Goal: Task Accomplishment & Management: Complete application form

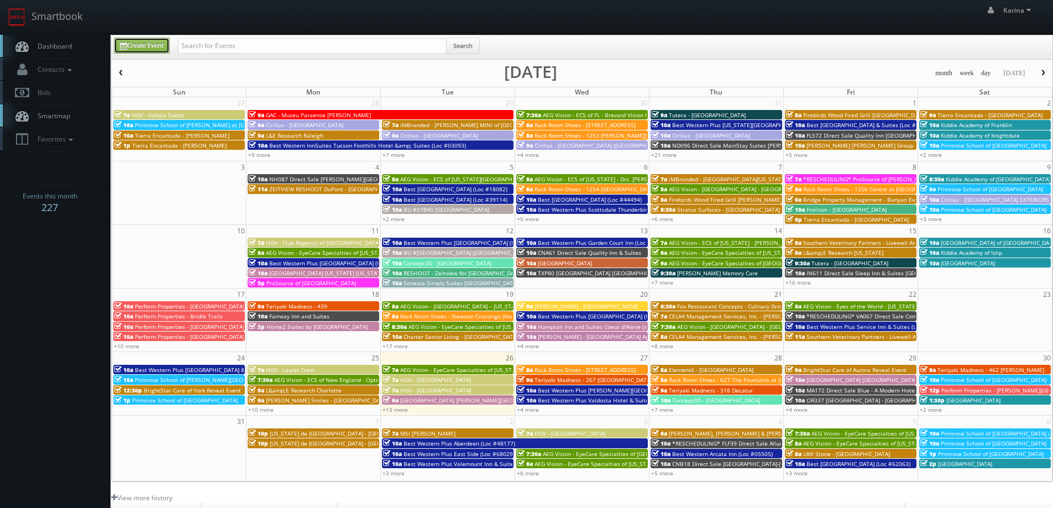
click at [141, 44] on link "Create Event" at bounding box center [142, 46] width 56 height 16
type input "08/26/2025"
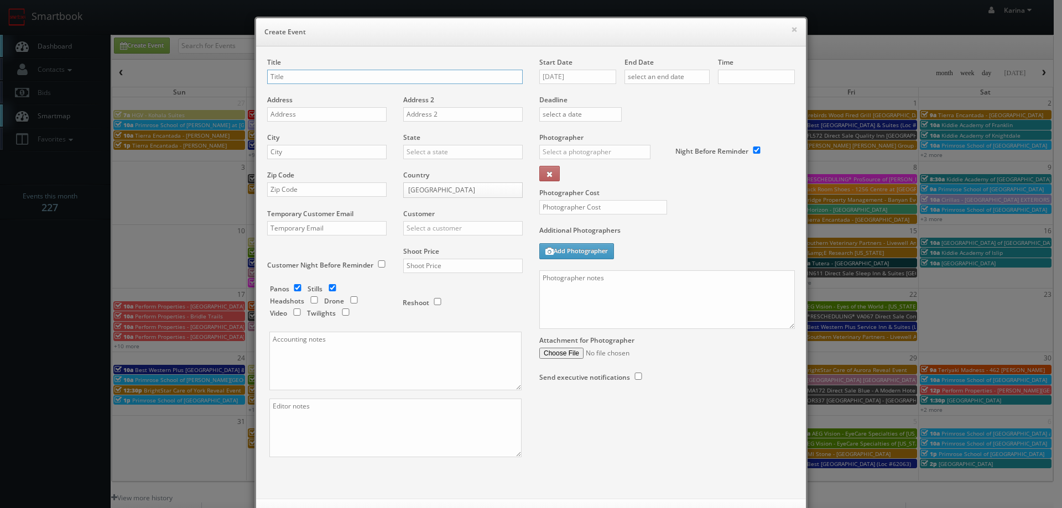
checkbox input "true"
type input "10:00am"
checkbox input "true"
type input "Horizon - The Landings Knoxville"
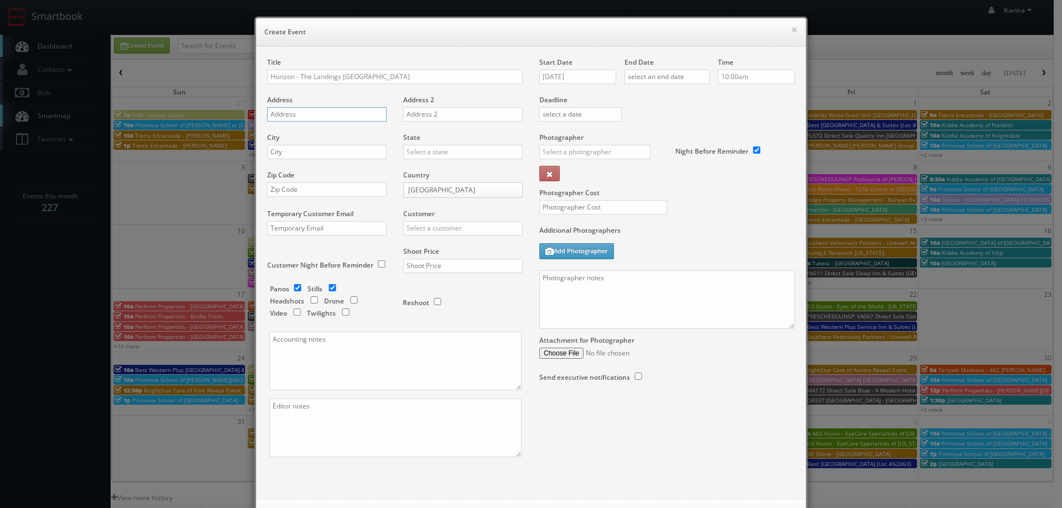
click at [307, 112] on input "text" at bounding box center [326, 114] width 119 height 14
paste input "970 Riverside Forest Way"
type input "970 Riverside Forest Way"
click at [305, 144] on div "City" at bounding box center [331, 152] width 128 height 38
click at [299, 151] on input "text" at bounding box center [326, 152] width 119 height 14
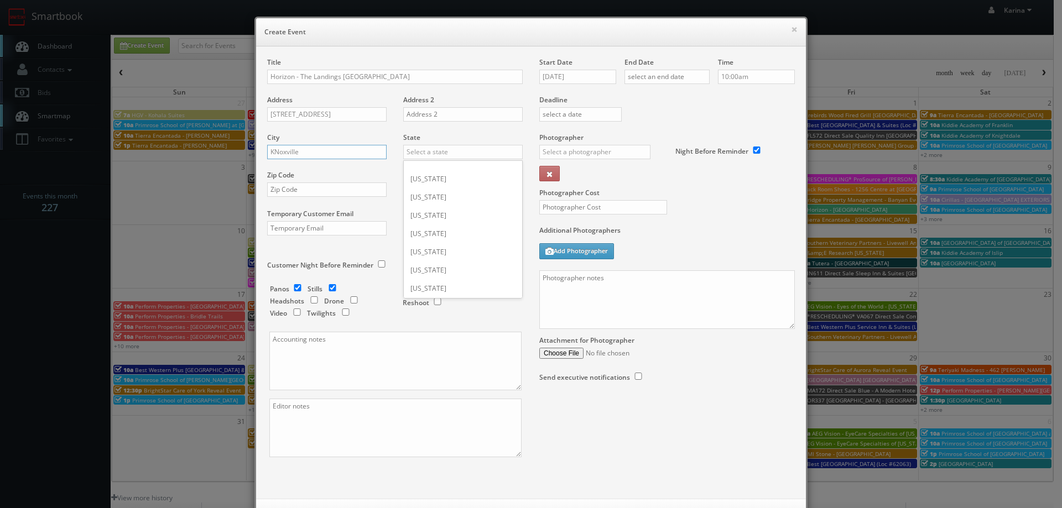
click at [275, 154] on input "KNoxville" at bounding box center [326, 152] width 119 height 14
type input "Knoxville"
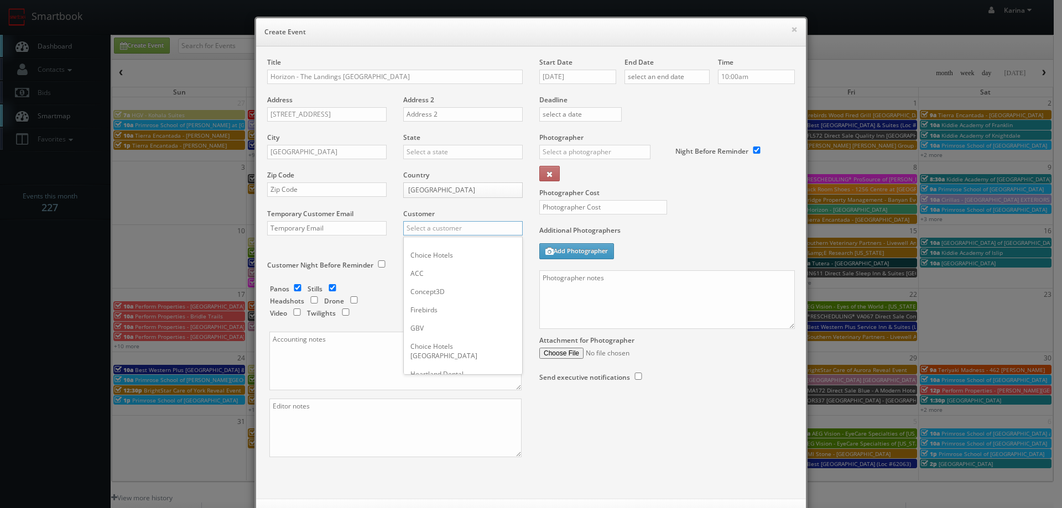
click at [431, 229] on input "text" at bounding box center [462, 228] width 119 height 14
click at [453, 243] on div "Horizon Realty Advisors" at bounding box center [463, 246] width 118 height 18
type input "Horizon Realty Advisors"
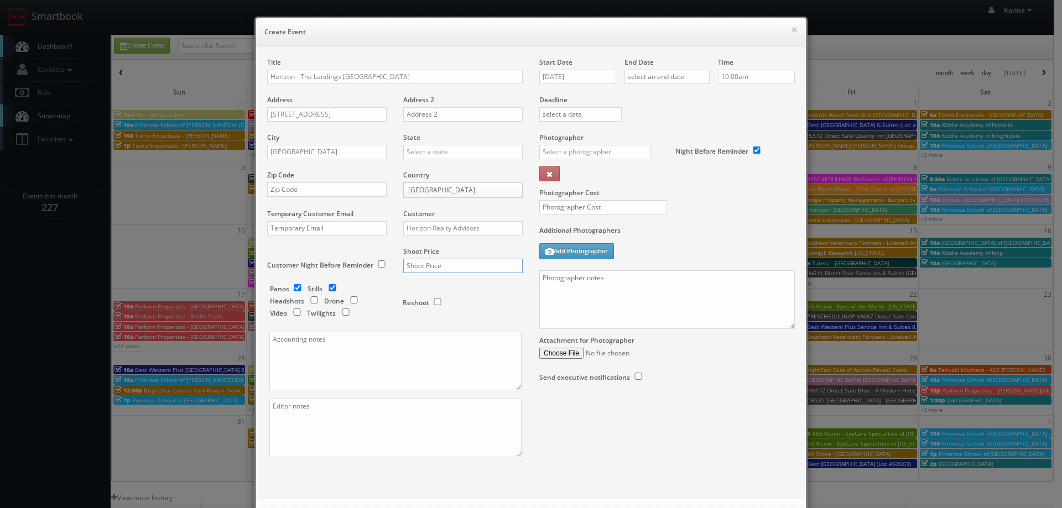
click at [423, 268] on input "text" at bounding box center [462, 266] width 119 height 14
type input "650"
click at [294, 289] on input "checkbox" at bounding box center [297, 287] width 17 height 7
checkbox input "false"
click at [589, 71] on input "08/26/2025" at bounding box center [577, 77] width 77 height 14
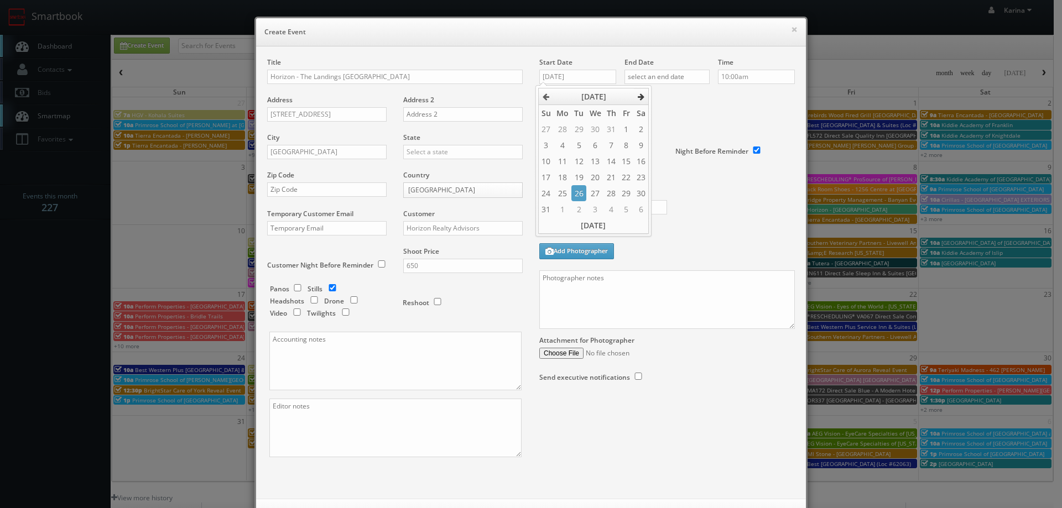
click at [641, 98] on icon at bounding box center [640, 97] width 7 height 8
click at [612, 149] on td "11" at bounding box center [611, 145] width 15 height 16
type input "09/11/2025"
click at [659, 77] on input "text" at bounding box center [666, 77] width 85 height 14
click at [723, 98] on icon at bounding box center [725, 97] width 7 height 8
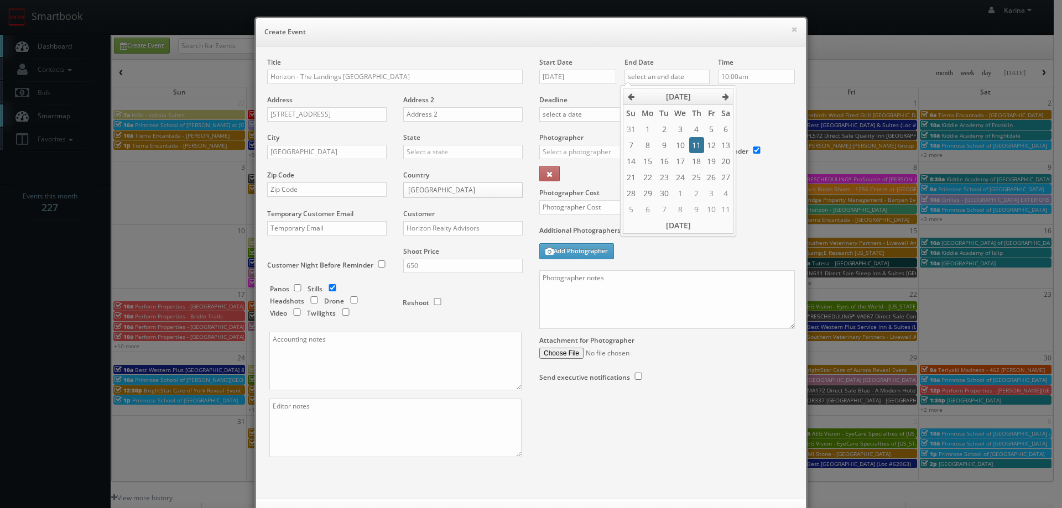
click at [690, 147] on td "11" at bounding box center [696, 145] width 15 height 16
type input "09/11/2025"
click at [745, 78] on input "10:00am" at bounding box center [756, 77] width 77 height 14
click at [734, 102] on li "10:00am" at bounding box center [735, 103] width 42 height 13
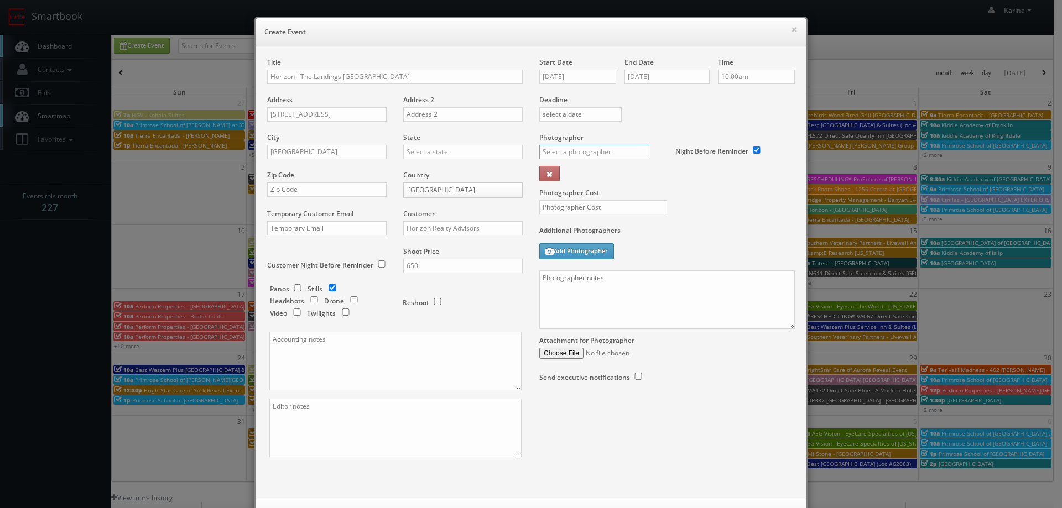
click at [570, 150] on input "text" at bounding box center [594, 152] width 111 height 14
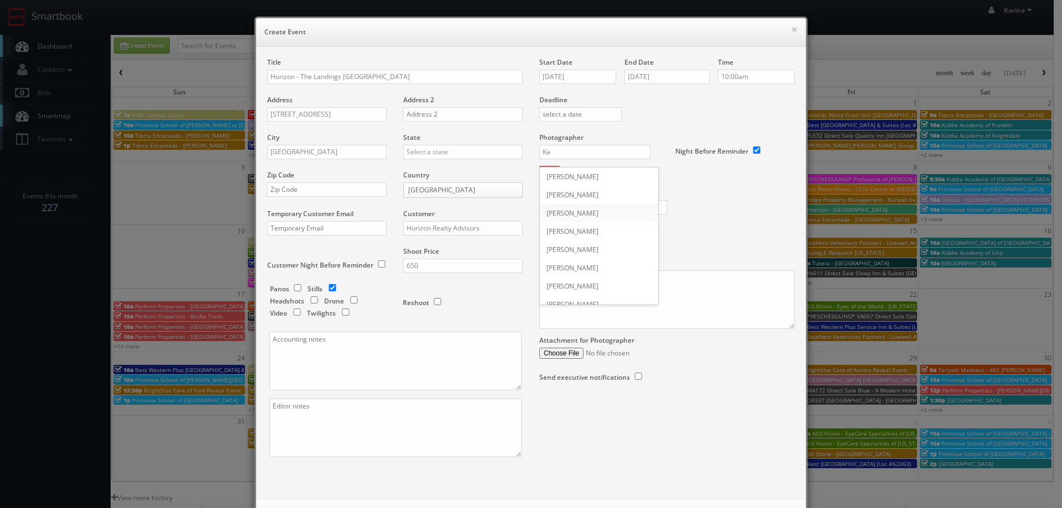
click at [579, 213] on div "Karen Bable" at bounding box center [599, 213] width 118 height 18
type input "Karen Bable"
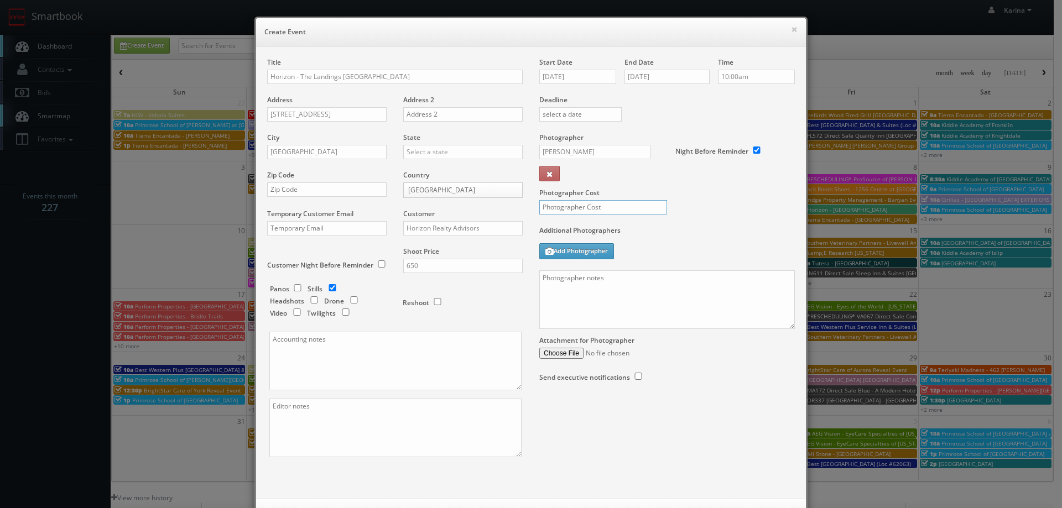
click at [588, 212] on input "text" at bounding box center [603, 207] width 128 height 14
click at [604, 209] on input "text" at bounding box center [603, 207] width 128 height 14
type input "250"
paste textarea "We need to deliver 40 stills to the client so we ask that you take at least 80 …"
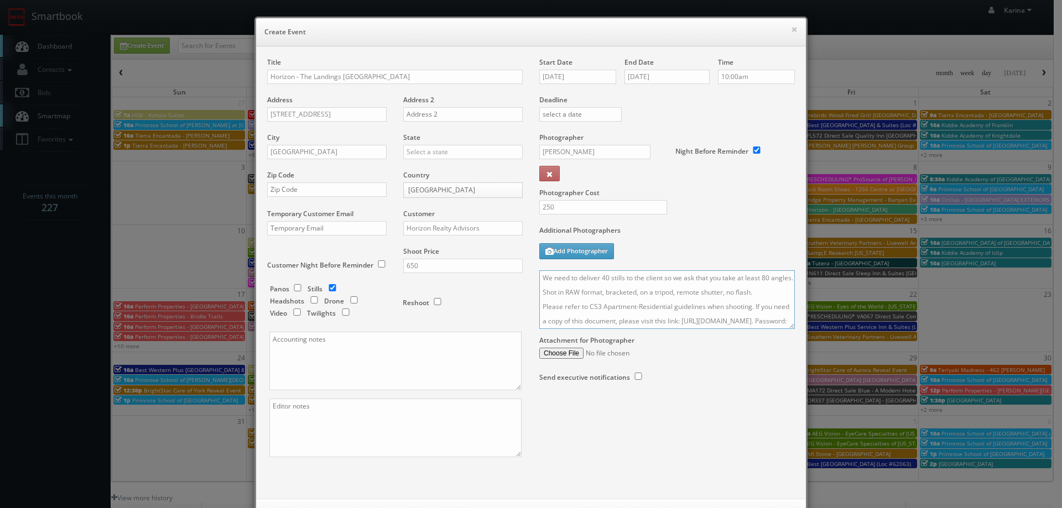
click at [600, 277] on textarea "We need to deliver 40 stills to the client so we ask that you take at least 80 …" at bounding box center [666, 299] width 255 height 59
click at [760, 280] on textarea "We need to deliver 20 stills to the client so we ask that you take at least 80 …" at bounding box center [666, 299] width 255 height 59
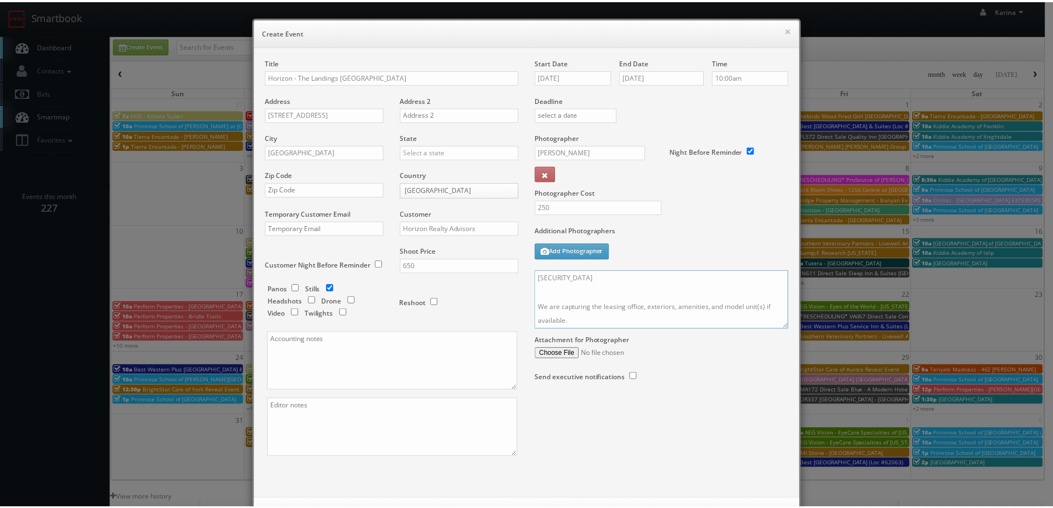
scroll to position [48, 0]
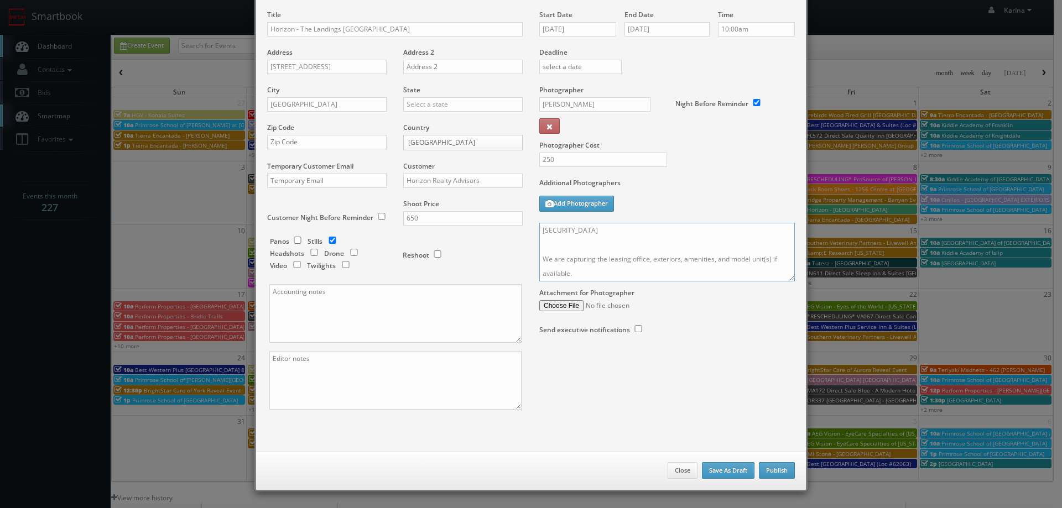
type textarea "We need to deliver 20 stills to the client so we ask that you take at least 40 …"
click at [773, 475] on button "Publish" at bounding box center [777, 470] width 36 height 17
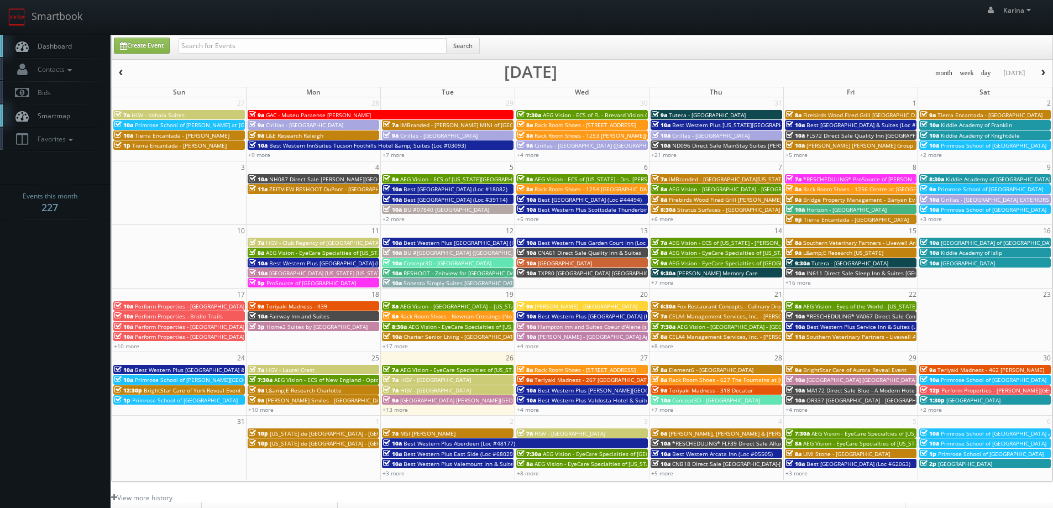
click at [61, 52] on link "Dashboard" at bounding box center [55, 46] width 111 height 23
click at [398, 406] on link "+13 more" at bounding box center [395, 410] width 25 height 8
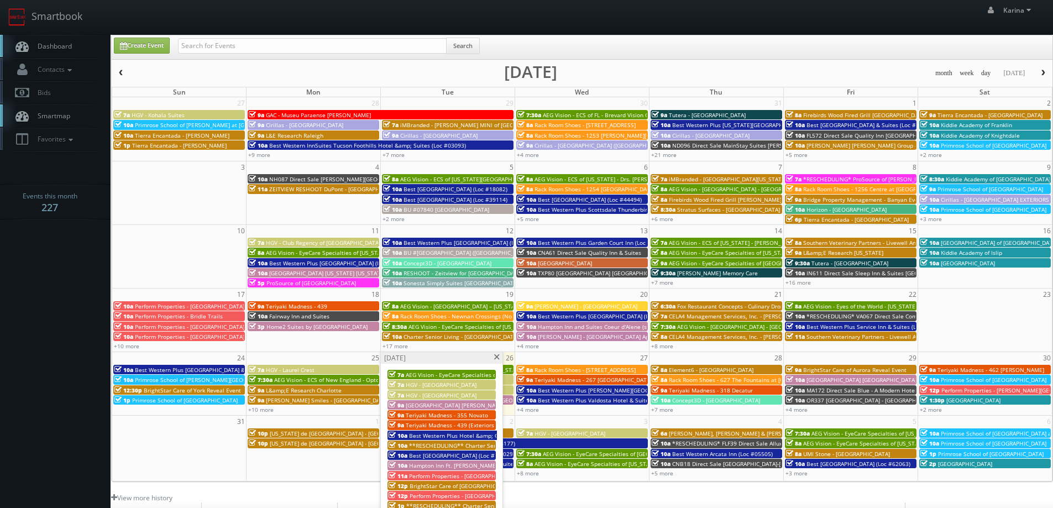
scroll to position [111, 0]
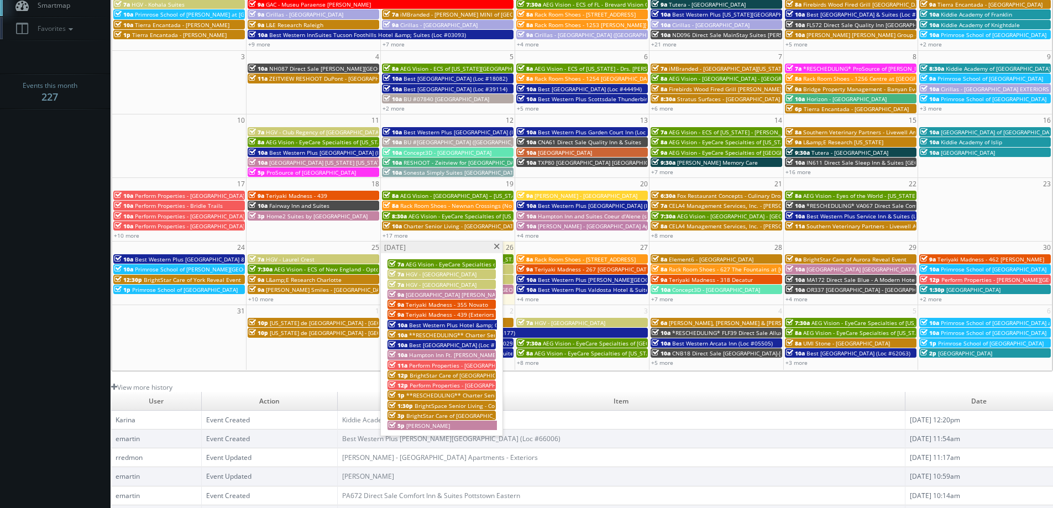
click at [466, 366] on span "Perform Properties - [GEOGRAPHIC_DATA]" at bounding box center [463, 366] width 109 height 8
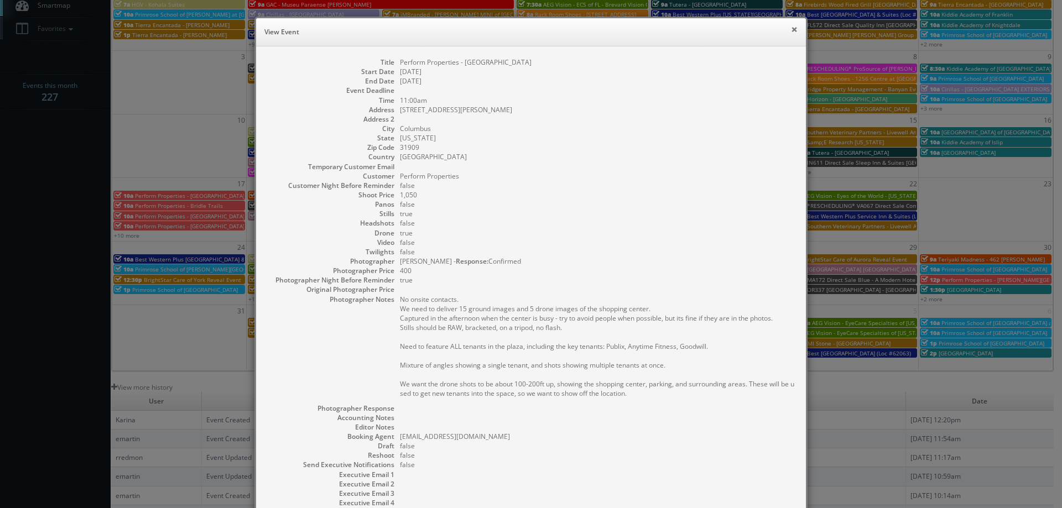
click at [791, 29] on button "×" at bounding box center [794, 29] width 7 height 8
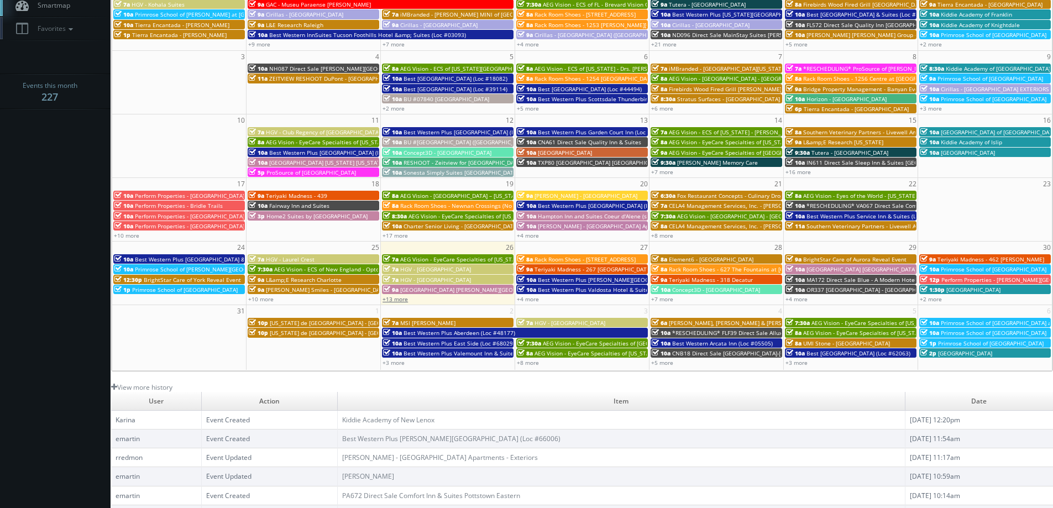
click at [398, 300] on link "+13 more" at bounding box center [395, 299] width 25 height 8
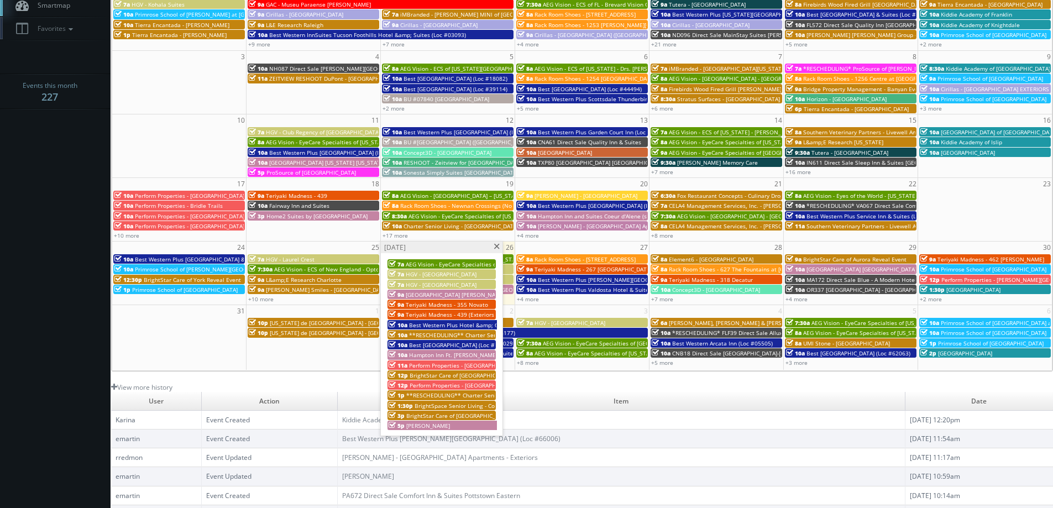
click at [424, 375] on span "BrightStar Care of [GEOGRAPHIC_DATA]/[GEOGRAPHIC_DATA][PERSON_NAME] Reveal Event" at bounding box center [530, 376] width 240 height 8
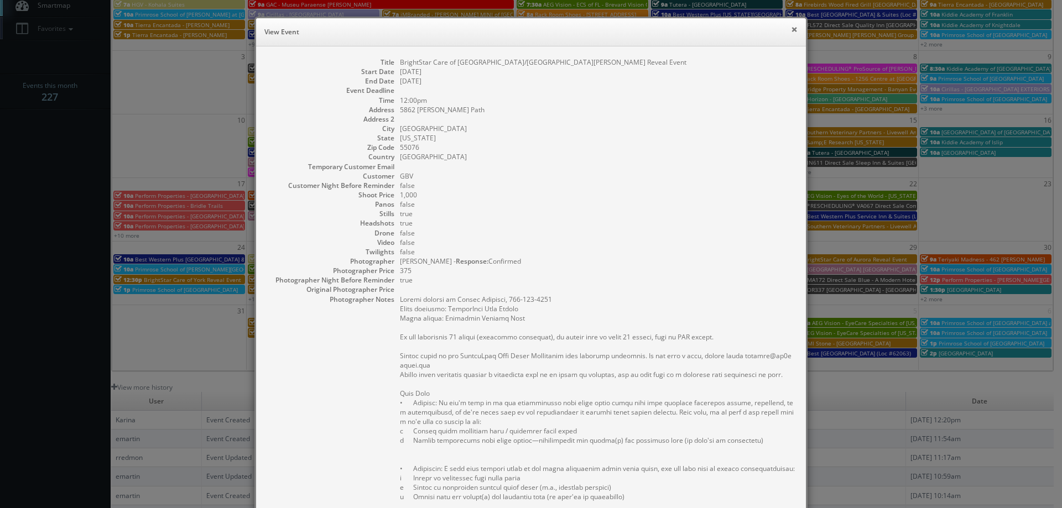
click at [791, 28] on button "×" at bounding box center [794, 29] width 7 height 8
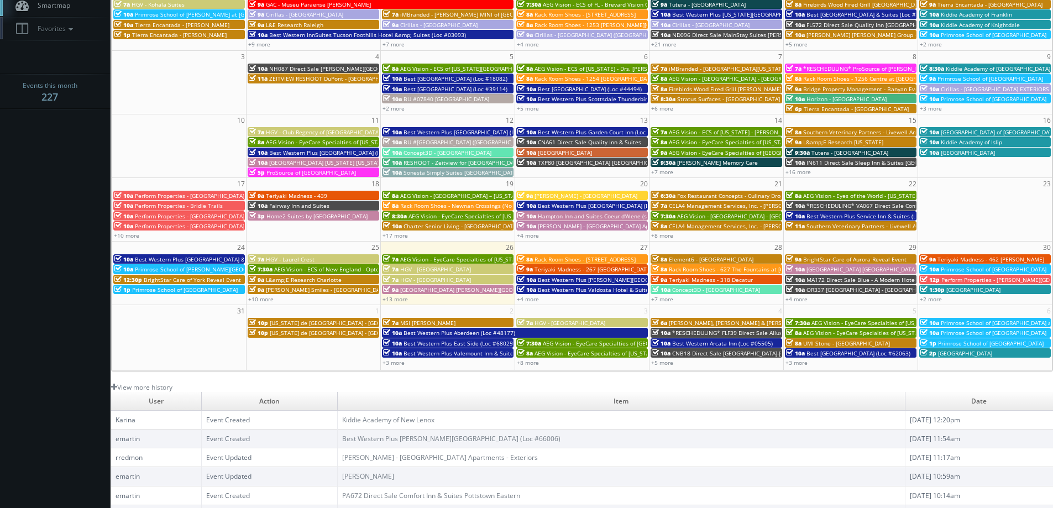
scroll to position [0, 0]
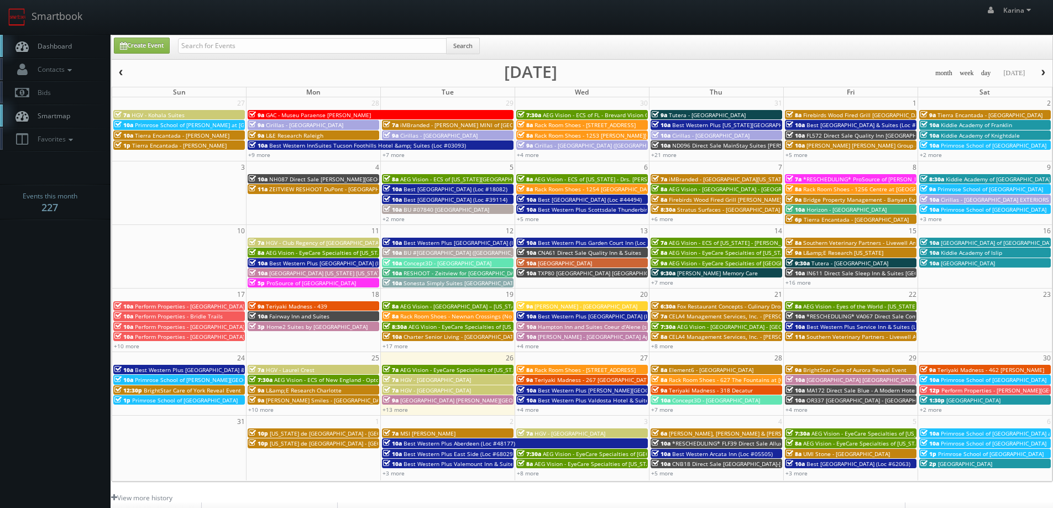
click at [259, 54] on div "Search" at bounding box center [329, 49] width 302 height 22
click at [250, 48] on input "text" at bounding box center [312, 45] width 269 height 15
type input "kessler"
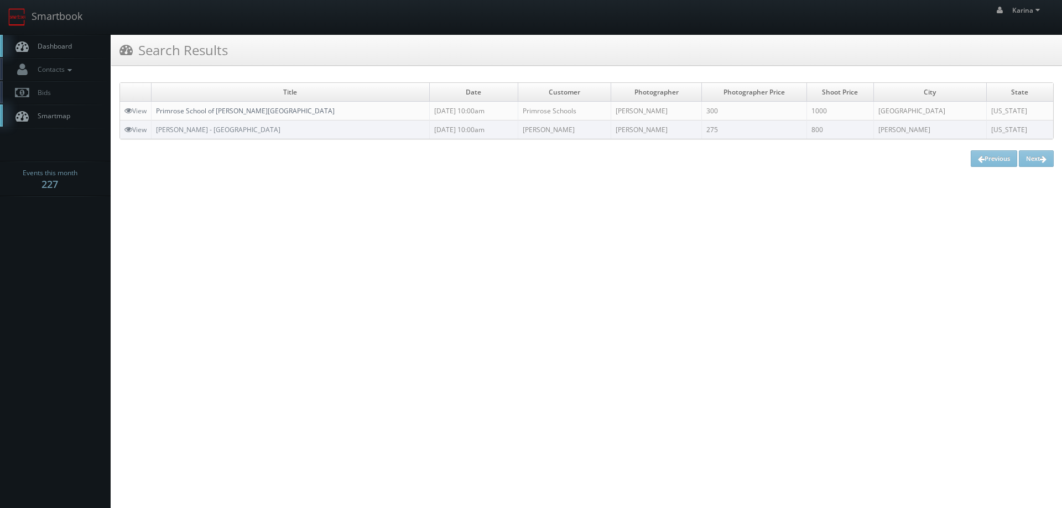
click at [234, 112] on link "Primrose School of Kessler Park" at bounding box center [245, 110] width 179 height 9
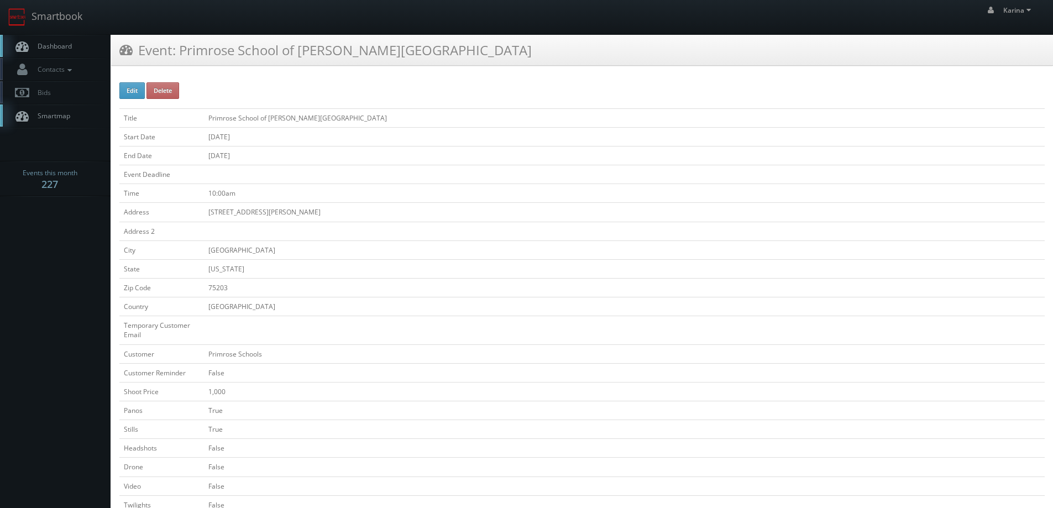
click at [68, 47] on span "Dashboard" at bounding box center [52, 45] width 40 height 9
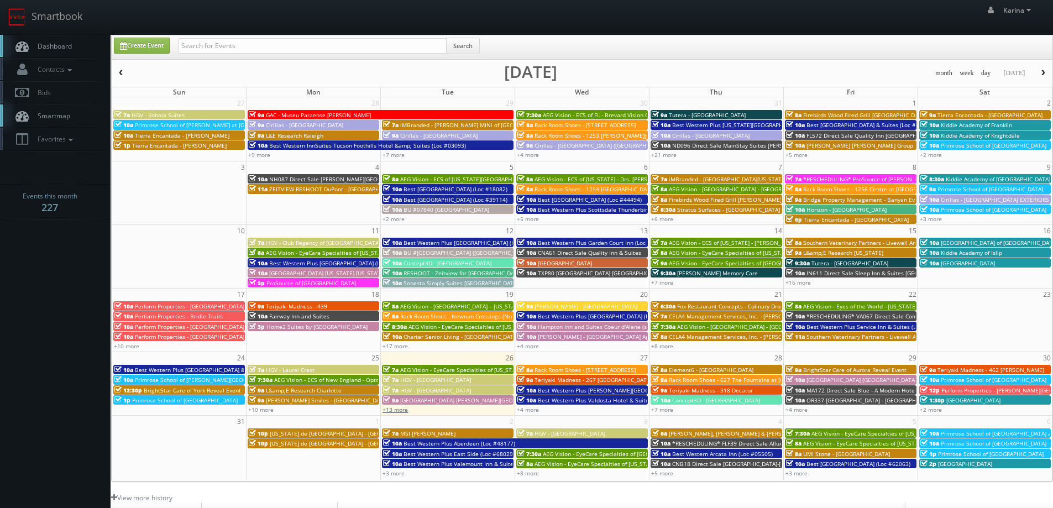
click at [396, 407] on link "+13 more" at bounding box center [395, 410] width 25 height 8
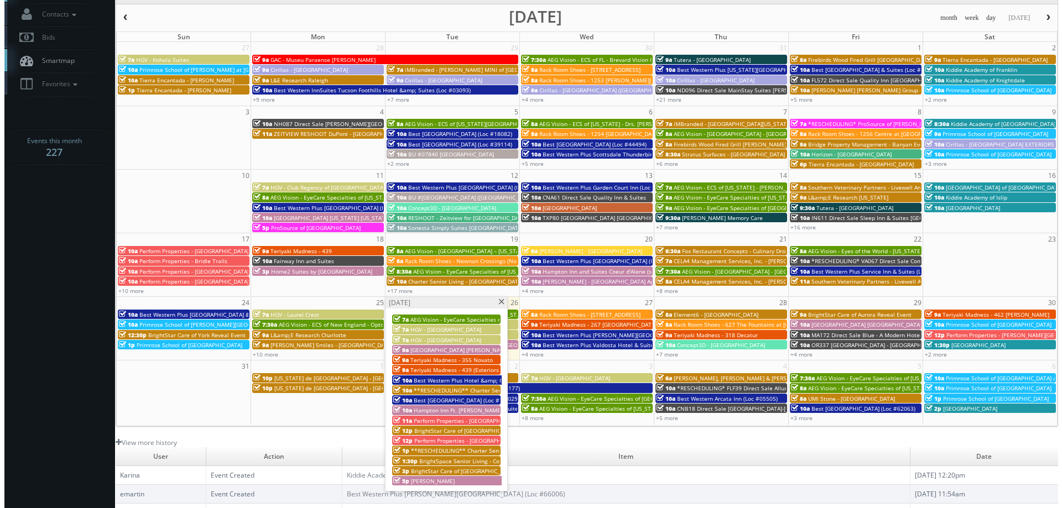
scroll to position [111, 0]
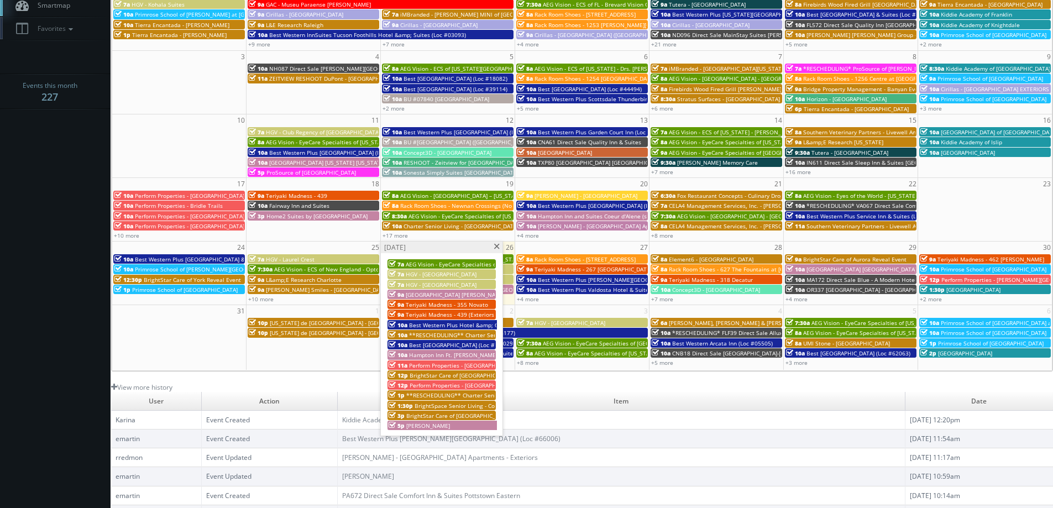
click at [475, 406] on span "BrightSpace Senior Living - Covenant [PERSON_NAME]" at bounding box center [487, 406] width 144 height 8
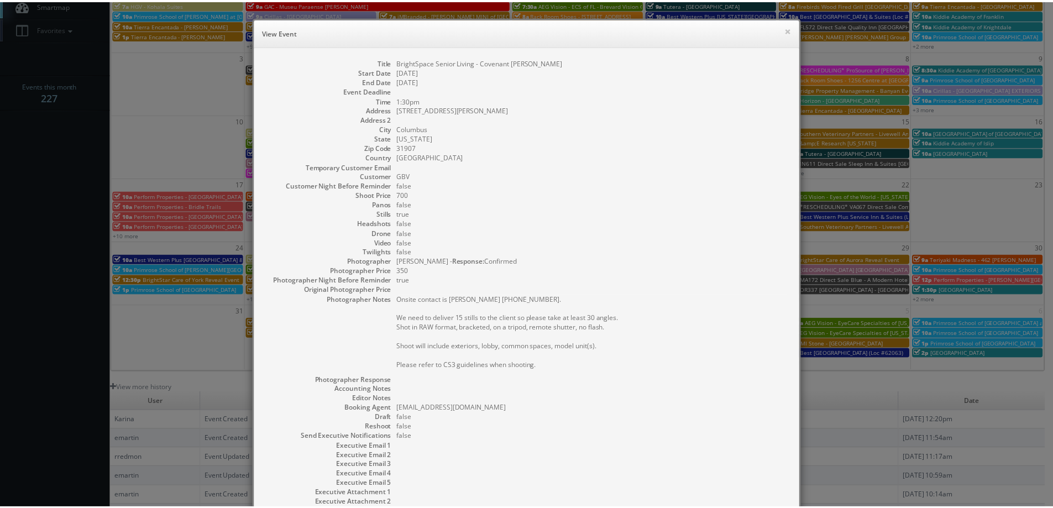
scroll to position [97, 0]
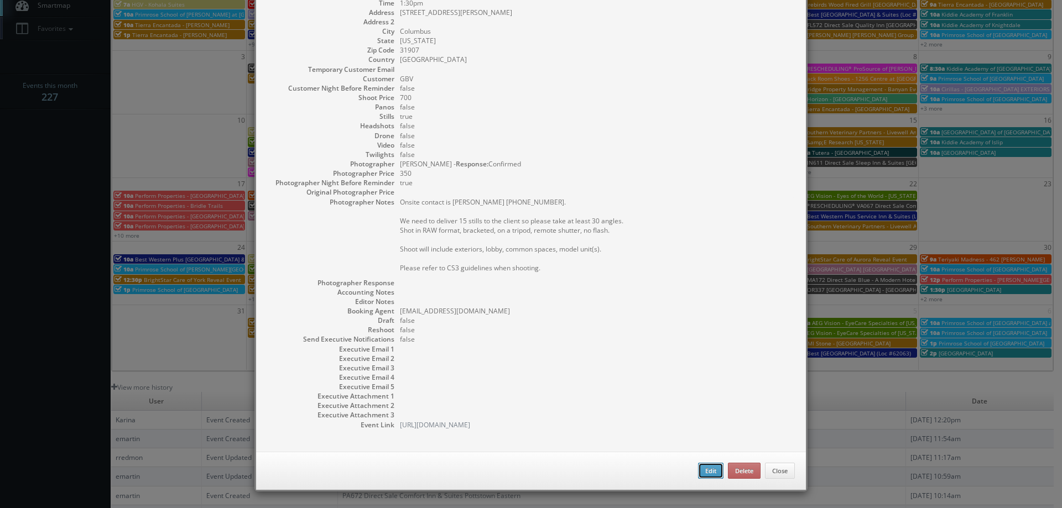
click at [698, 475] on button "Edit" at bounding box center [710, 471] width 25 height 17
type input "BrightSpace Senior Living - Covenant [PERSON_NAME]"
type input "5424 Woodruff Farm Rd"
type input "Columbus"
type input "31907"
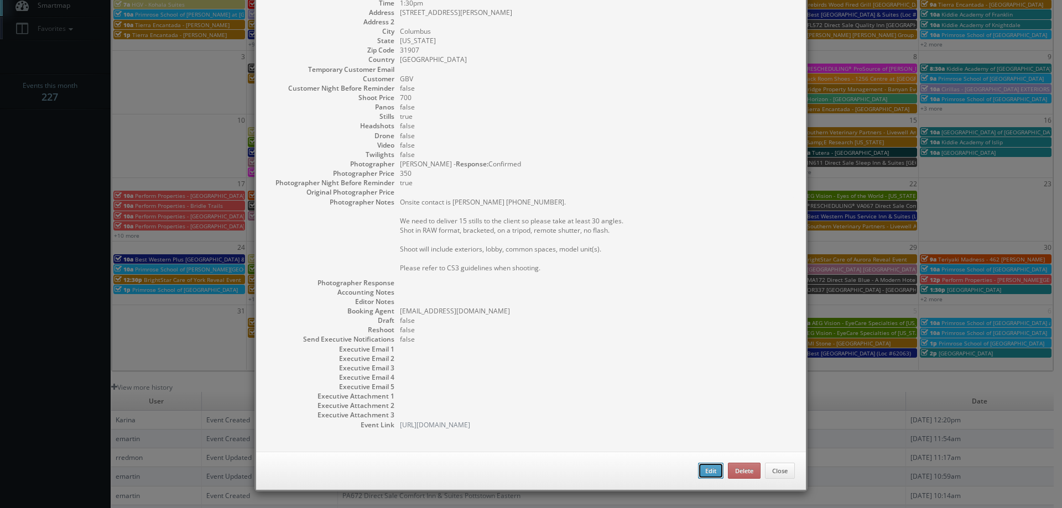
type input "700"
checkbox input "true"
type input "08/26/2025"
type input "1:30pm"
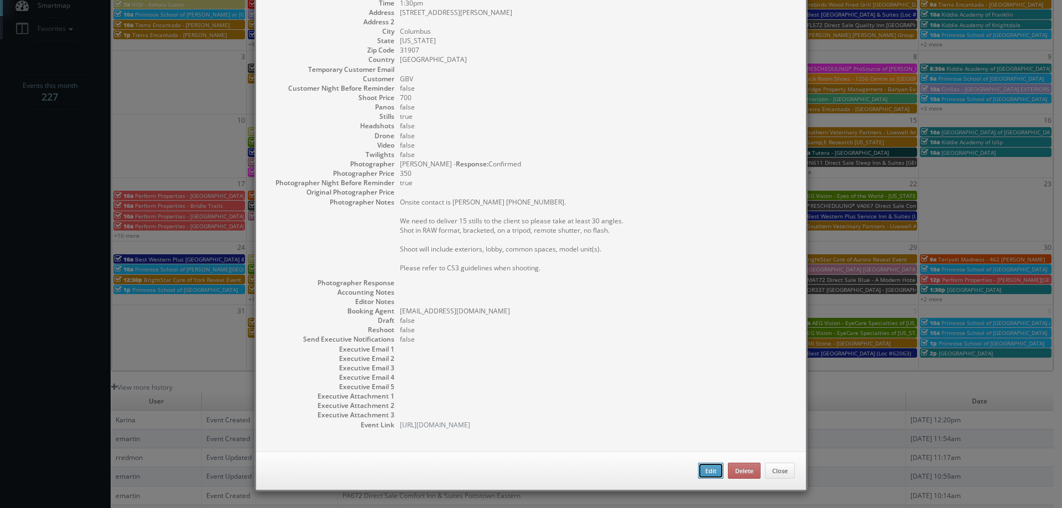
checkbox input "true"
type textarea "Onsite contact is Mindy Yates 417-414-8912. We need to deliver 15 stills to the…"
select select "[US_STATE]"
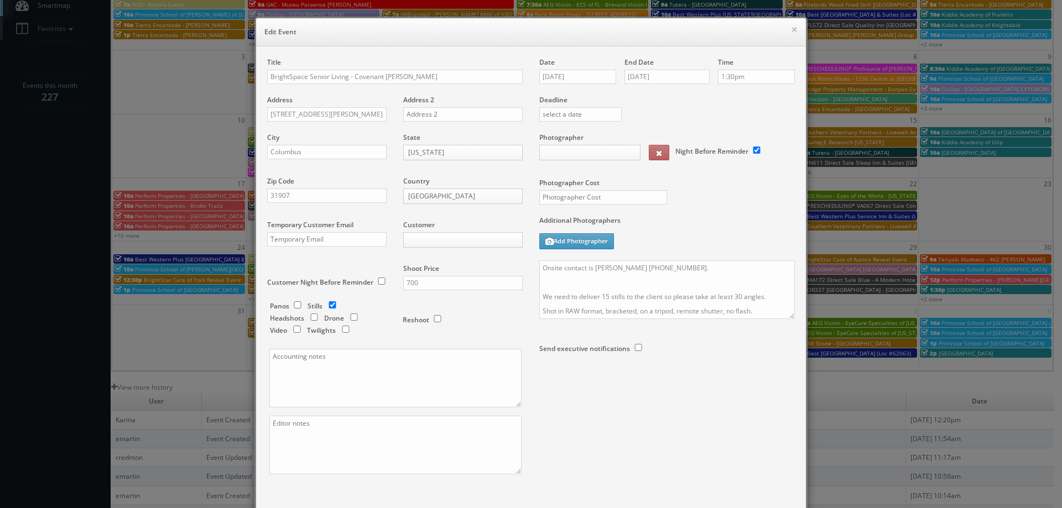
type input "700"
type input "350"
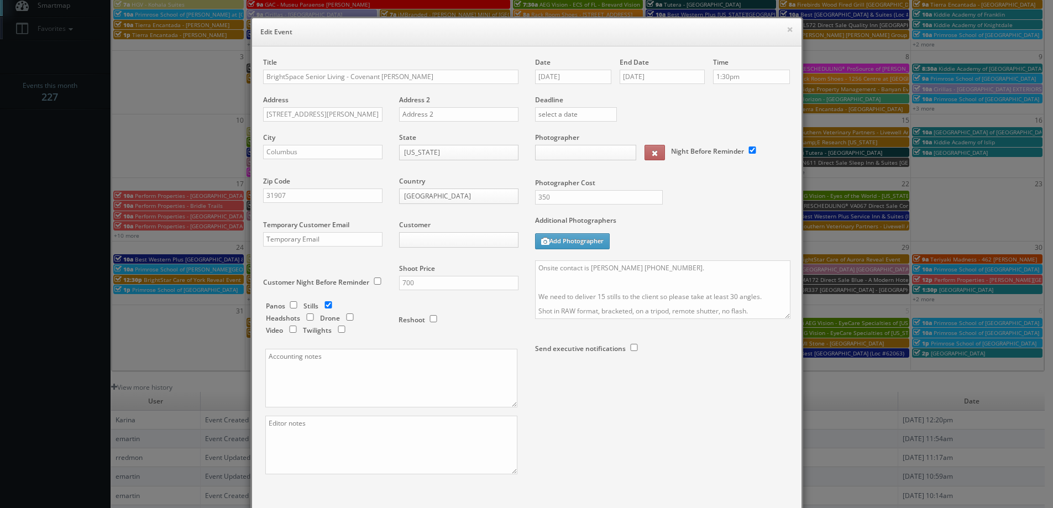
select select "fake72@mg.cs3calendar.com"
select select "chrisdailey251@gmail.com"
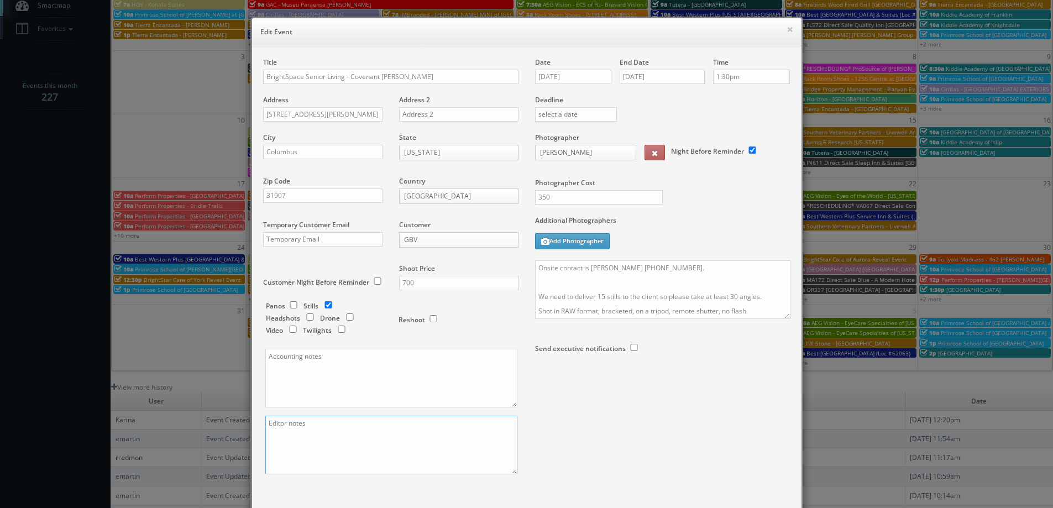
click at [301, 431] on textarea at bounding box center [391, 445] width 252 height 59
click at [470, 424] on textarea "Possible damage to car port area, please edit to the best of our abilitys" at bounding box center [391, 445] width 252 height 59
drag, startPoint x: 292, startPoint y: 423, endPoint x: 237, endPoint y: 421, distance: 54.8
click at [237, 421] on div "× Edit Event Title BrightSpace Senior Living - Covenant Woods Address 5424 Wood…" at bounding box center [526, 254] width 1053 height 508
click at [286, 423] on textarea "Possible damage to car port area, please edit to the best of our abilitys" at bounding box center [391, 445] width 252 height 59
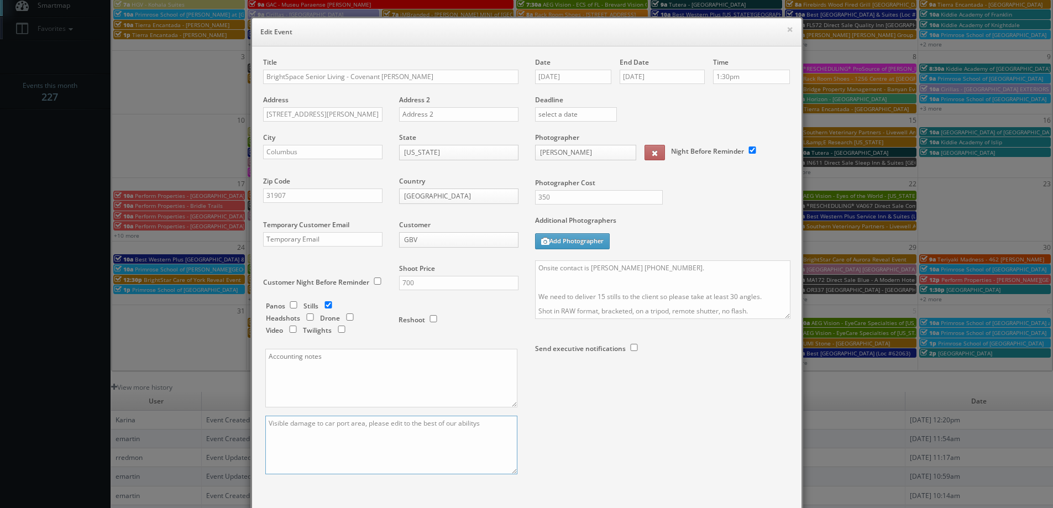
click at [358, 437] on textarea "Visible damage to car port area, please edit to the best of our abilitys" at bounding box center [391, 445] width 252 height 59
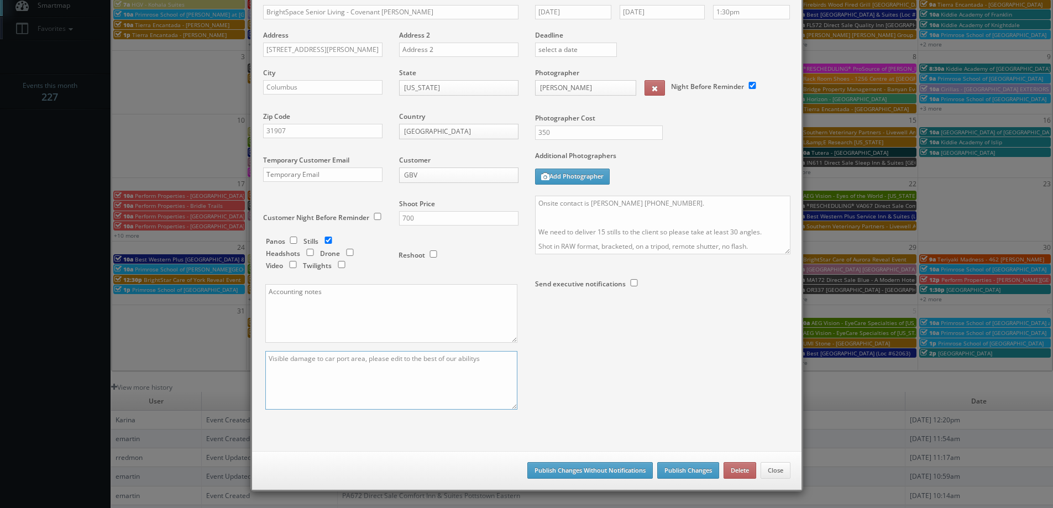
click at [469, 357] on textarea "Visible damage to car port area, please edit to the best of our abilitys" at bounding box center [391, 380] width 252 height 59
type textarea "Visible damage to car port area, please edit to the best of our abilities"
click at [670, 473] on button "Publish Changes" at bounding box center [688, 470] width 62 height 17
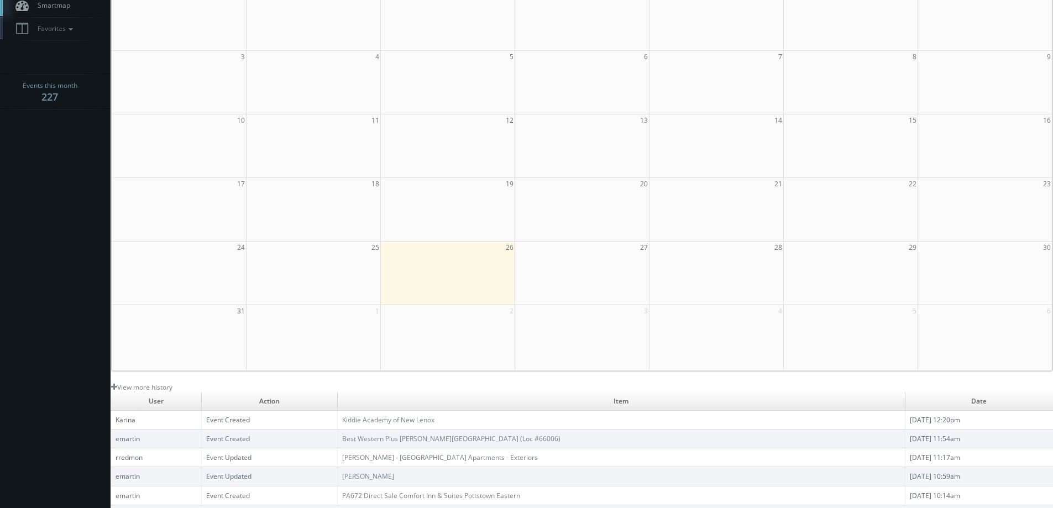
scroll to position [0, 0]
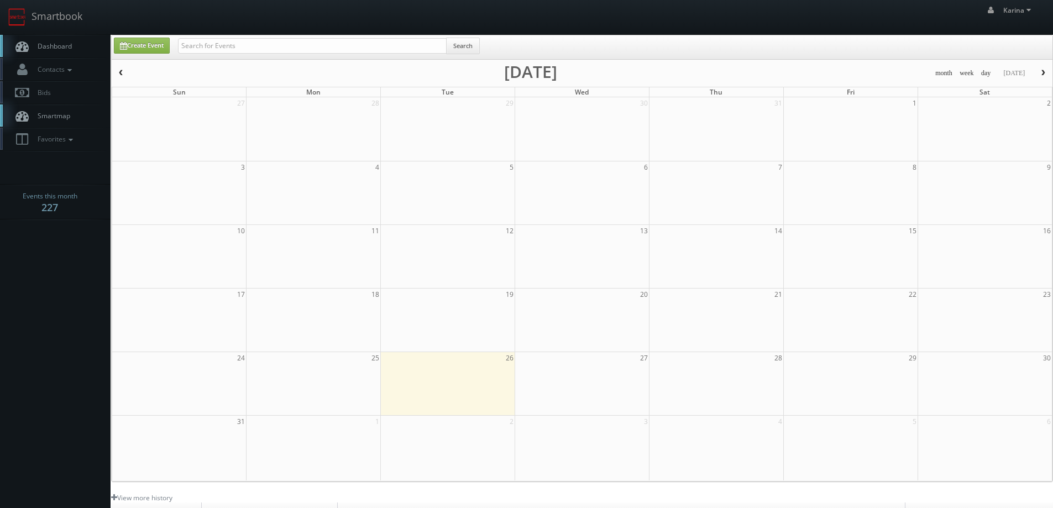
drag, startPoint x: 67, startPoint y: 43, endPoint x: 164, endPoint y: 51, distance: 97.6
click at [67, 43] on span "Dashboard" at bounding box center [52, 45] width 40 height 9
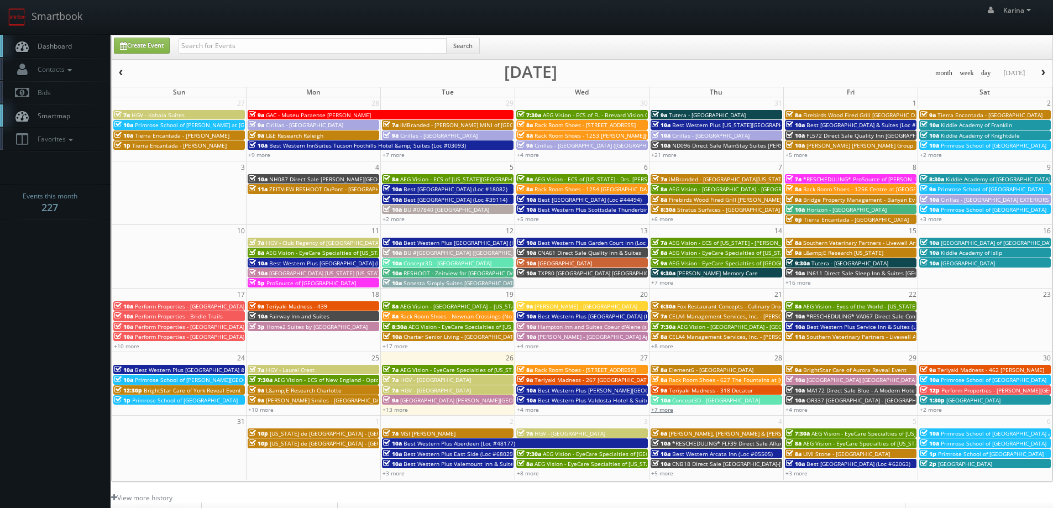
click at [664, 410] on link "+7 more" at bounding box center [662, 410] width 22 height 8
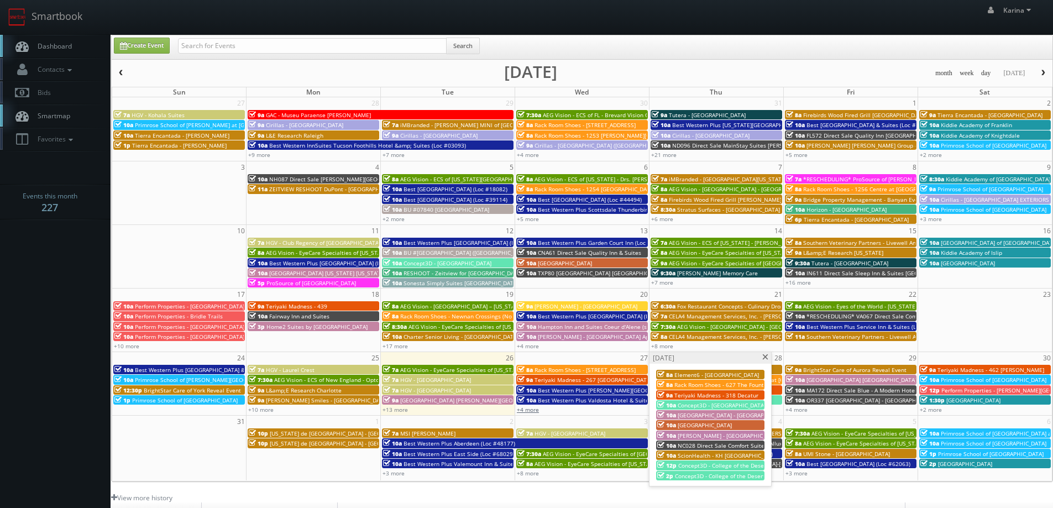
click at [529, 408] on link "+4 more" at bounding box center [528, 410] width 22 height 8
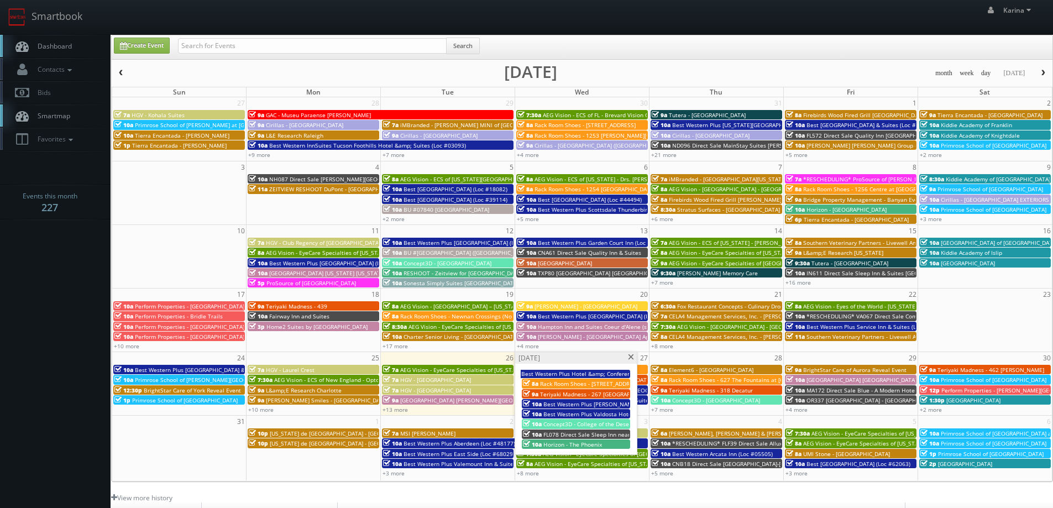
click at [567, 443] on span "Horizon - The Phoenix" at bounding box center [572, 445] width 59 height 8
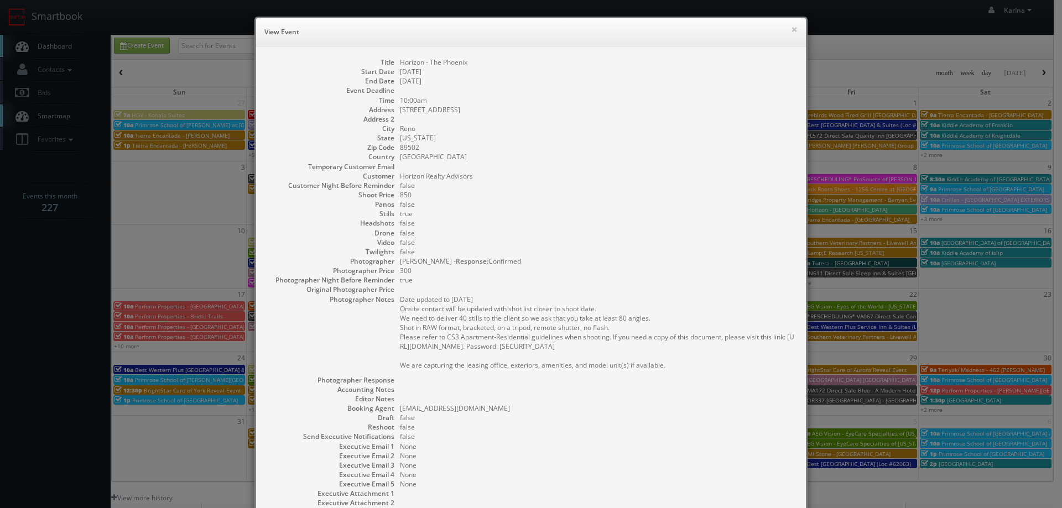
drag, startPoint x: 667, startPoint y: 363, endPoint x: 390, endPoint y: 313, distance: 282.0
click at [390, 313] on dl "Title Horizon - The Phoenix Start Date [DATE] End Date [DATE] Event Deadline Ti…" at bounding box center [530, 291] width 527 height 469
copy pre "We need to deliver 40 stills to the client so we ask that you take at least 80 …"
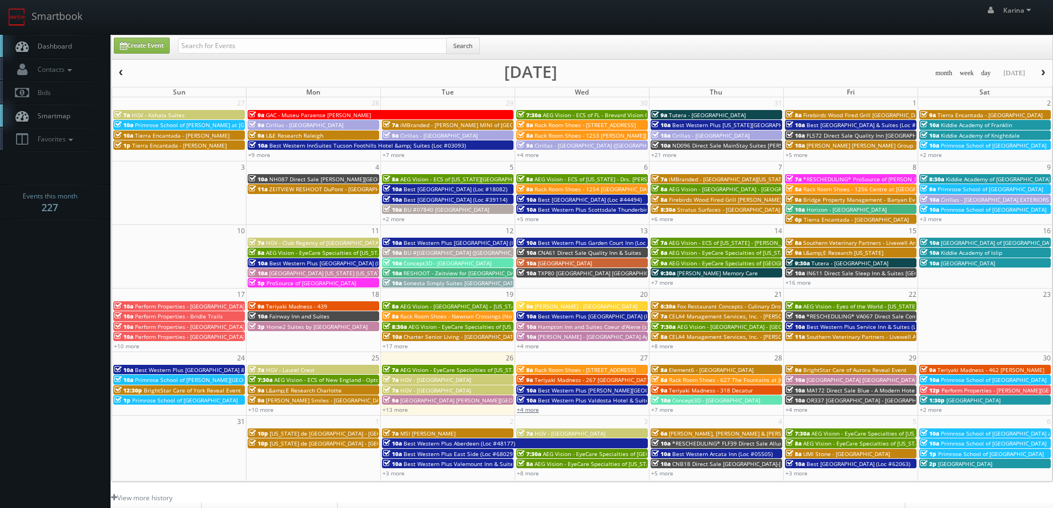
click at [530, 410] on link "+4 more" at bounding box center [528, 410] width 22 height 8
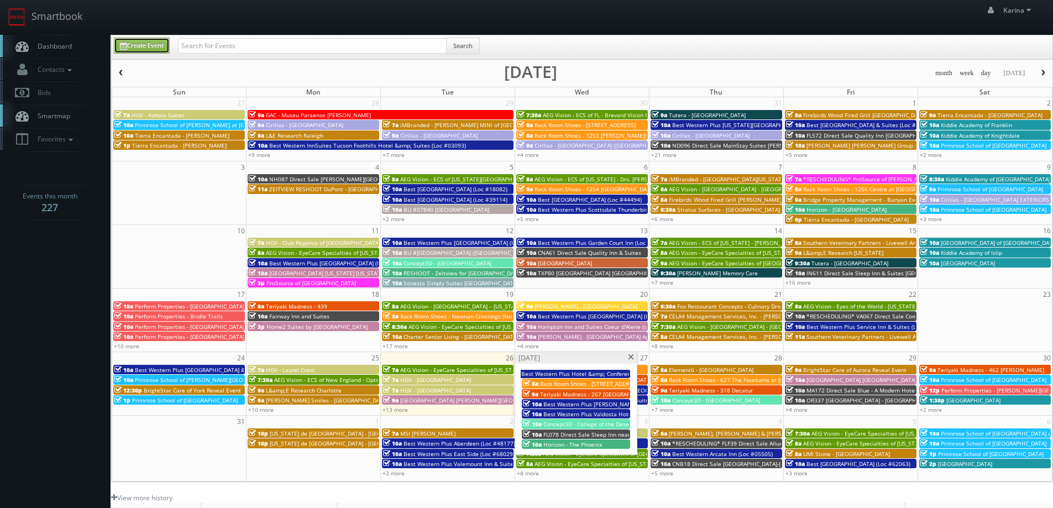
click at [154, 47] on link "Create Event" at bounding box center [142, 46] width 56 height 16
type input "08/26/2025"
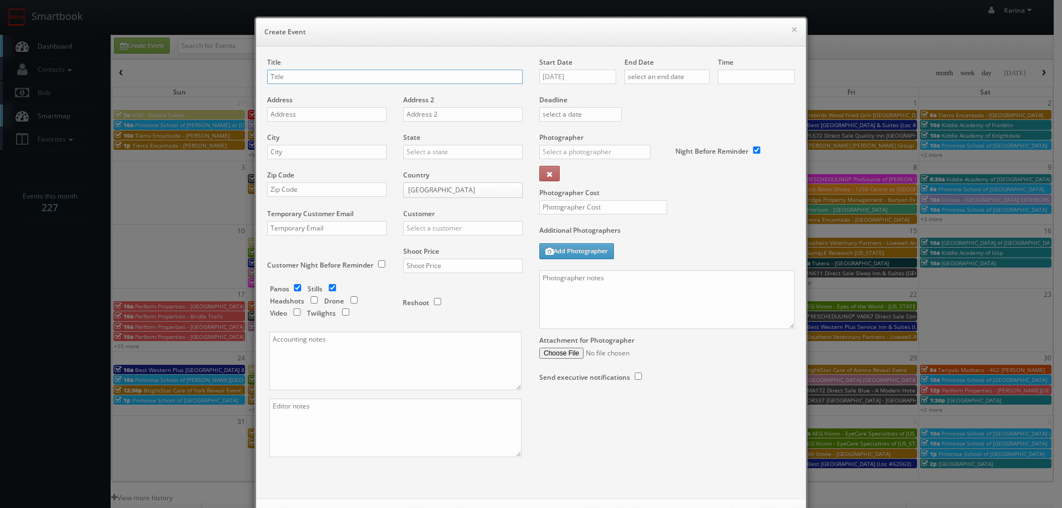
checkbox input "true"
type input "10:00am"
checkbox input "true"
click at [280, 79] on input "Tutera - Wesley Court" at bounding box center [394, 77] width 255 height 14
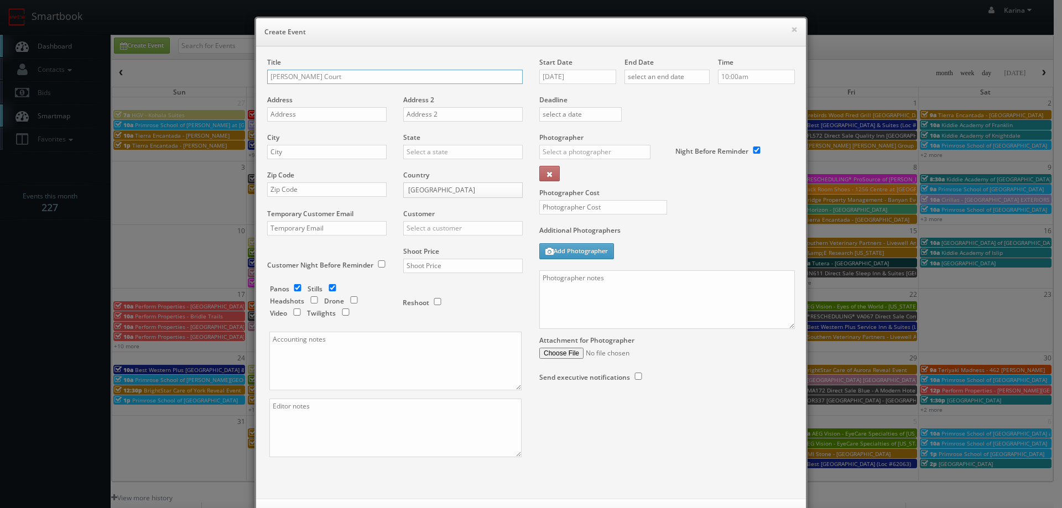
drag, startPoint x: 280, startPoint y: 79, endPoint x: 266, endPoint y: 80, distance: 13.9
click at [267, 80] on input "Tutera - Wesley Court" at bounding box center [394, 77] width 255 height 14
type input "Tutera - Wesley Court"
click at [289, 111] on input "text" at bounding box center [326, 114] width 119 height 14
click at [289, 120] on input "text" at bounding box center [326, 114] width 119 height 14
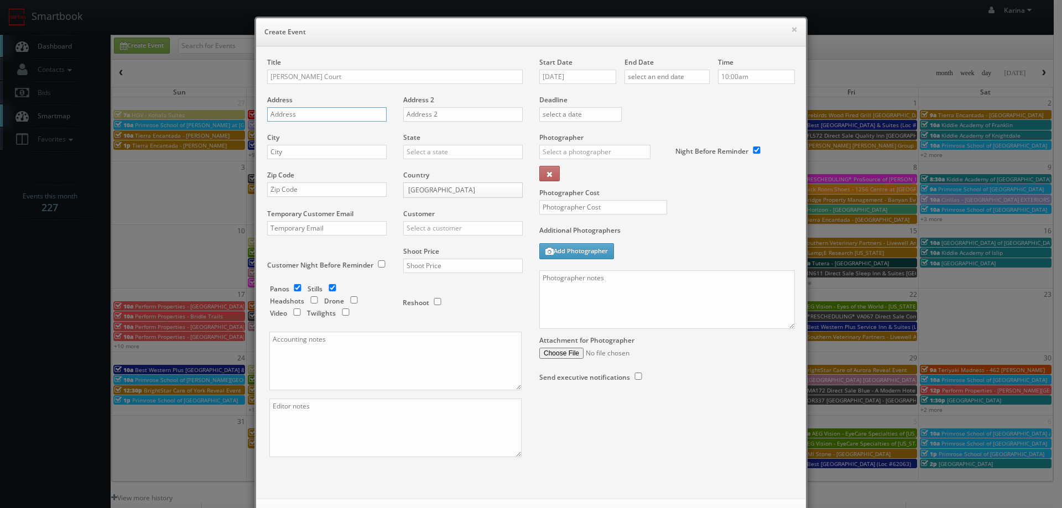
paste input "916 Wesley Ct"
type input "916 Wesley Ct"
click at [282, 154] on input "text" at bounding box center [326, 152] width 119 height 14
type input "Boiling Springs"
click at [423, 152] on input "text" at bounding box center [462, 152] width 119 height 14
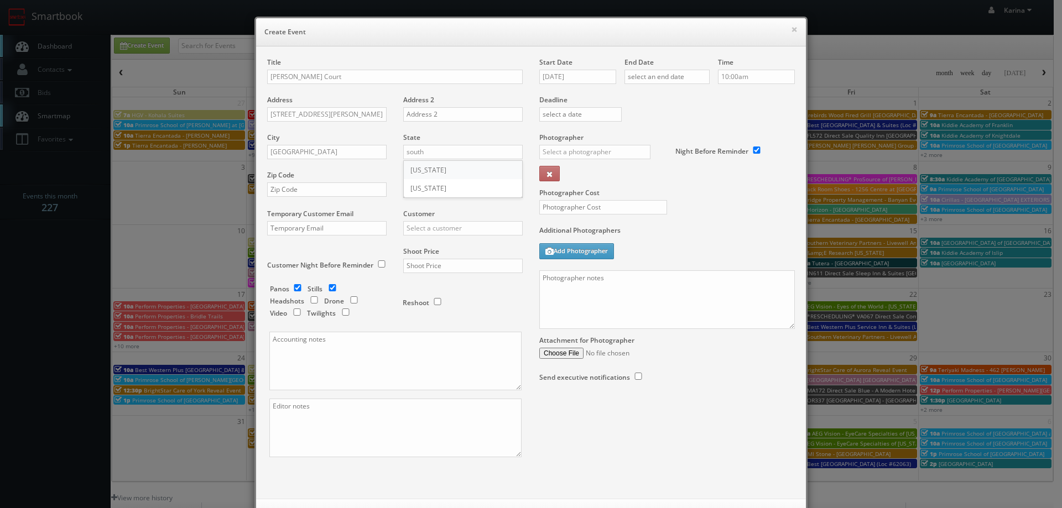
click at [432, 173] on div "[US_STATE]" at bounding box center [463, 170] width 118 height 18
type input "[US_STATE]"
click at [299, 192] on input "text" at bounding box center [326, 189] width 119 height 14
type input "29316"
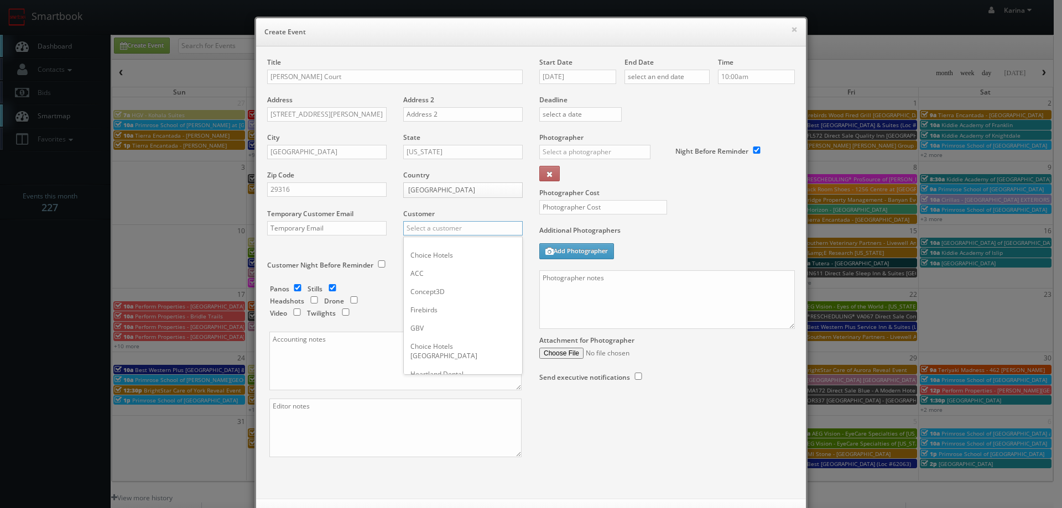
click at [432, 230] on input "text" at bounding box center [462, 228] width 119 height 14
click at [431, 242] on div "Tutera" at bounding box center [463, 246] width 118 height 18
type input "Tutera"
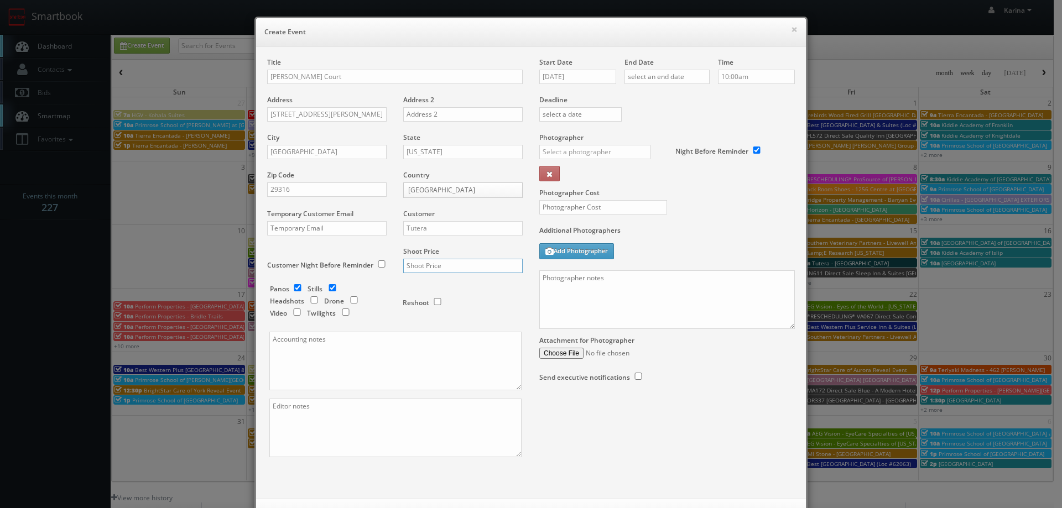
click at [420, 265] on input "text" at bounding box center [462, 266] width 119 height 14
type input "1,500"
click at [597, 74] on input "08/26/2025" at bounding box center [577, 77] width 77 height 14
click at [640, 95] on icon at bounding box center [640, 97] width 7 height 8
click at [578, 161] on td "16" at bounding box center [578, 161] width 15 height 16
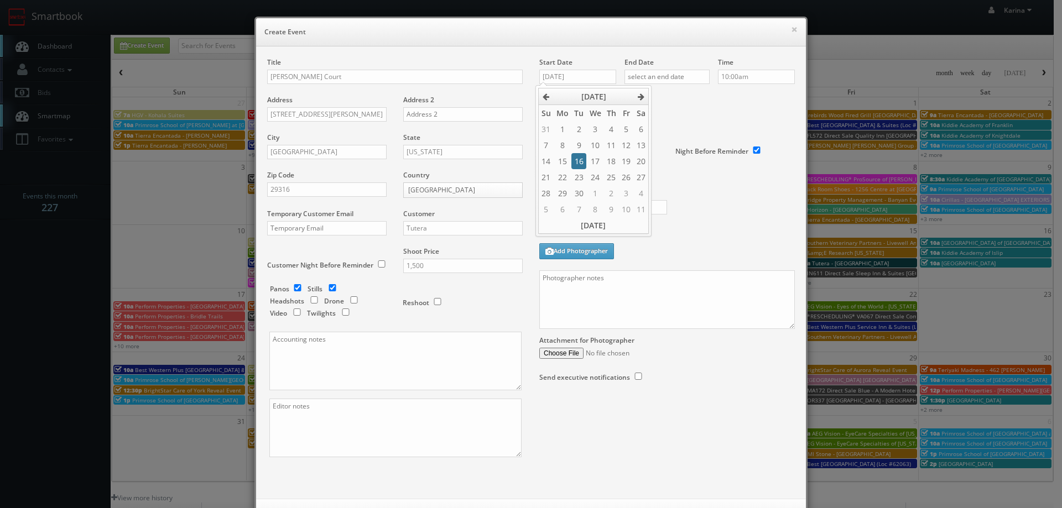
type input "09/16/2025"
click at [654, 76] on input "text" at bounding box center [666, 77] width 85 height 14
click at [723, 97] on icon at bounding box center [725, 97] width 7 height 8
click at [666, 160] on td "16" at bounding box center [663, 161] width 15 height 16
type input "09/16/2025"
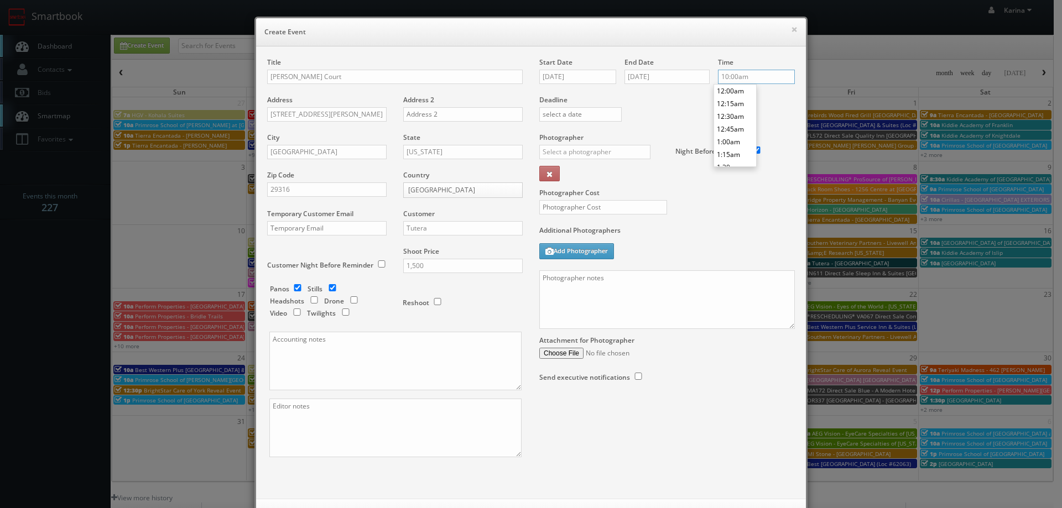
click at [747, 77] on input "10:00am" at bounding box center [756, 77] width 77 height 14
type input "9:00am"
click at [735, 98] on li "9:00am" at bounding box center [735, 97] width 42 height 13
click at [576, 152] on input "text" at bounding box center [594, 152] width 111 height 14
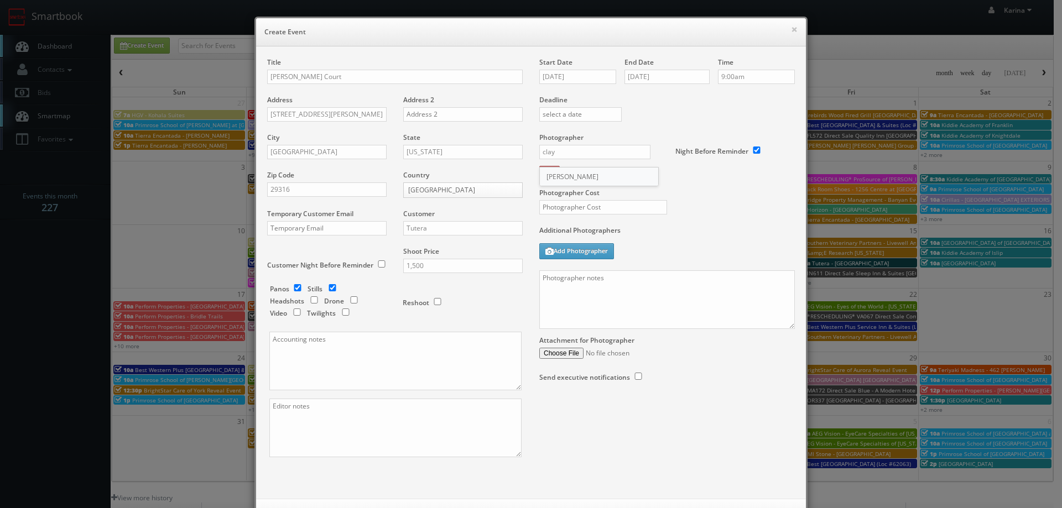
click at [558, 175] on div "Clay Townsend" at bounding box center [599, 177] width 118 height 18
type input "Clay Townsend"
click at [582, 208] on input "text" at bounding box center [603, 207] width 128 height 14
type input "500"
click at [645, 241] on div "Additional Photographers Add Photographer" at bounding box center [666, 248] width 255 height 45
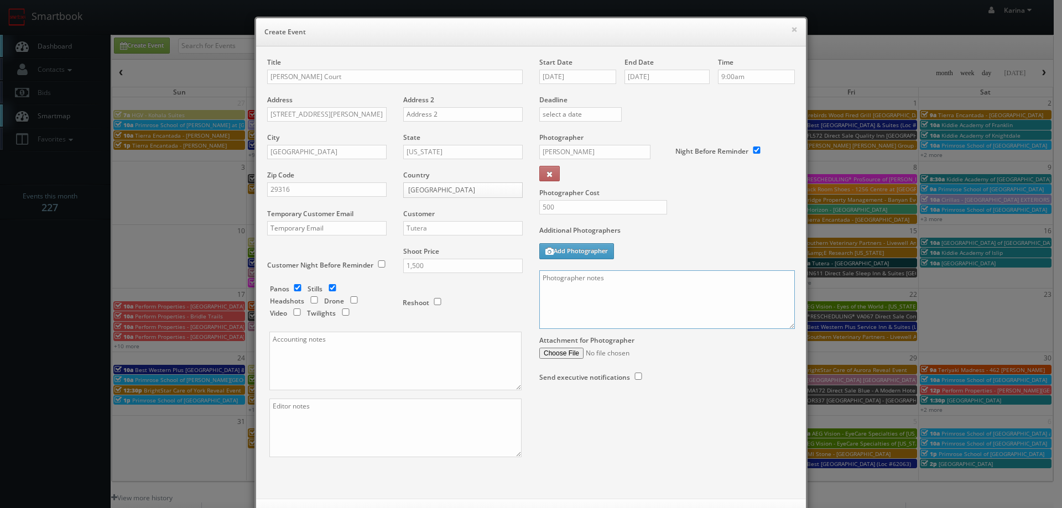
paste textarea "We are delivering a pano tour of their entrance, amenities and model unit, plea…"
click at [539, 280] on textarea "We are delivering a pano tour of their entrance, amenities and model unit, plea…" at bounding box center [666, 299] width 255 height 59
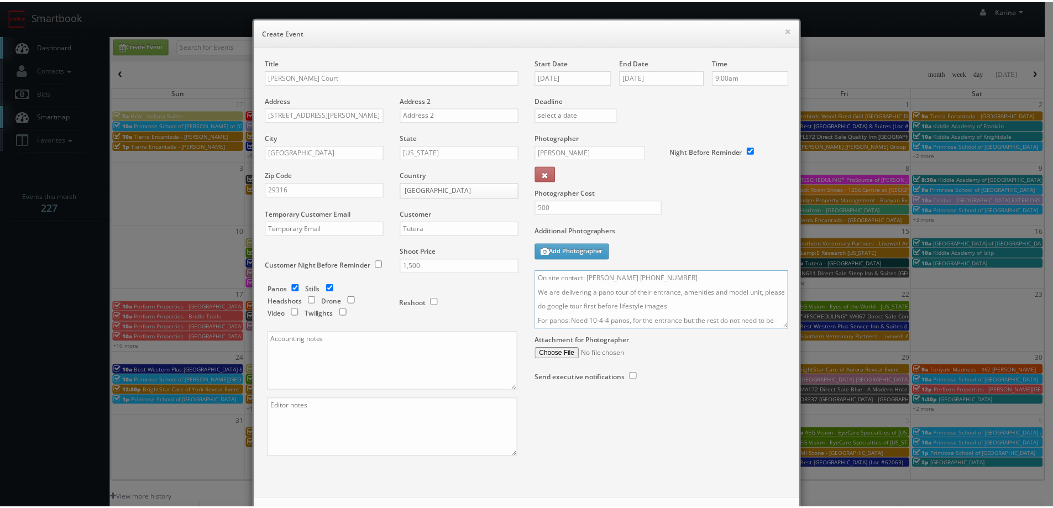
scroll to position [48, 0]
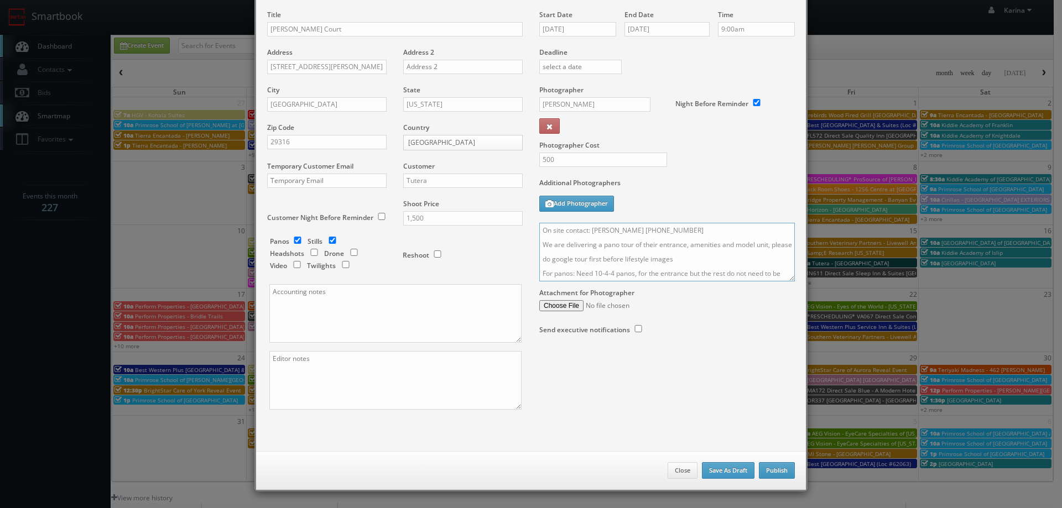
type textarea "On site contact: Jaime Williams 785-317-7254 We are delivering a pano tour of t…"
click at [773, 470] on button "Publish" at bounding box center [777, 470] width 36 height 17
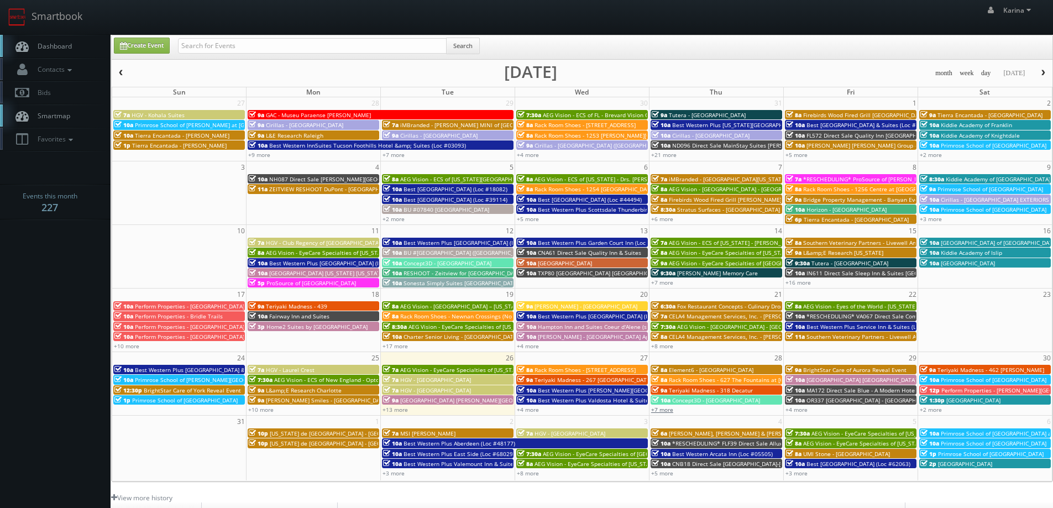
click at [670, 410] on link "+7 more" at bounding box center [662, 410] width 22 height 8
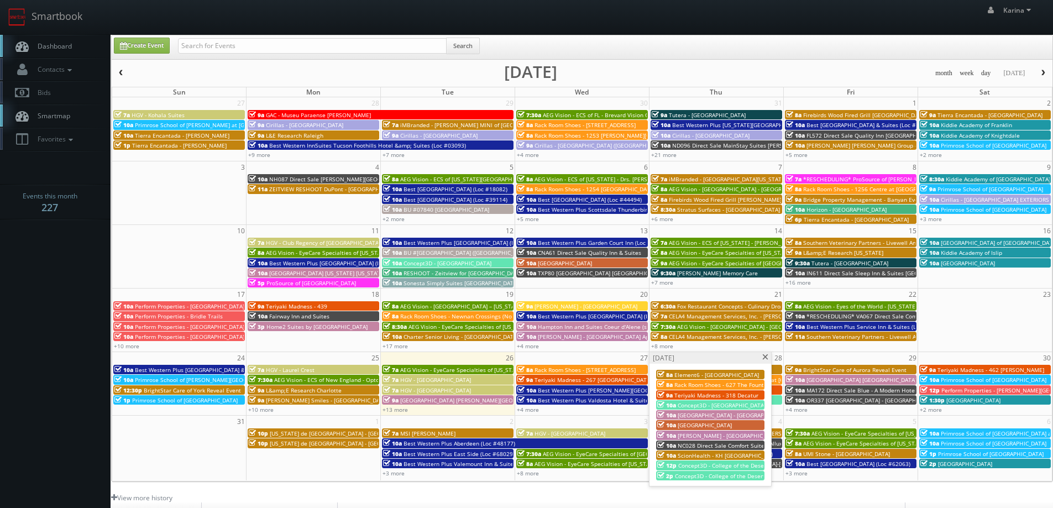
click at [705, 453] on span "ScionHealth - KH [GEOGRAPHIC_DATA]" at bounding box center [728, 456] width 101 height 8
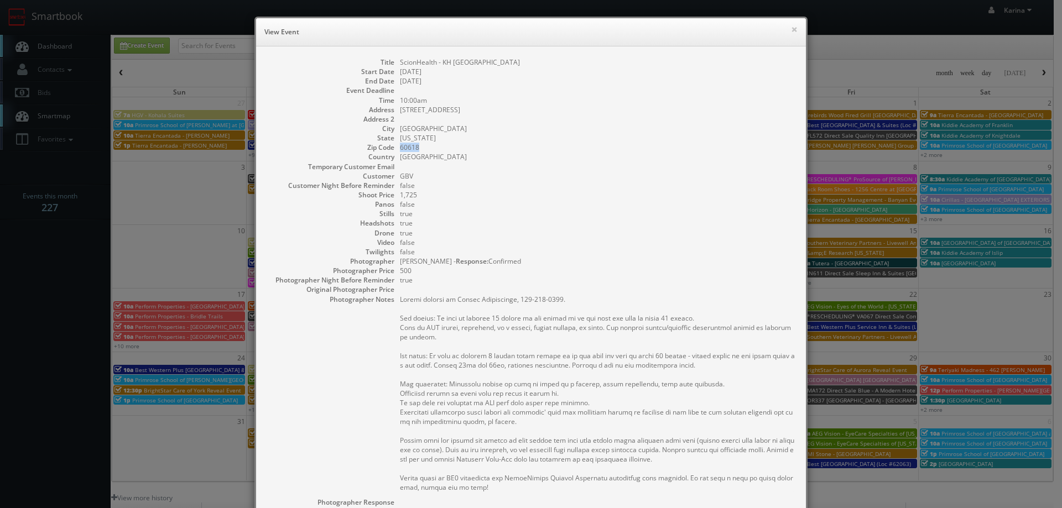
drag, startPoint x: 414, startPoint y: 148, endPoint x: 406, endPoint y: 146, distance: 7.9
click at [400, 145] on dd "60618" at bounding box center [597, 147] width 395 height 9
copy dd "60618"
click at [791, 29] on button "×" at bounding box center [794, 29] width 7 height 8
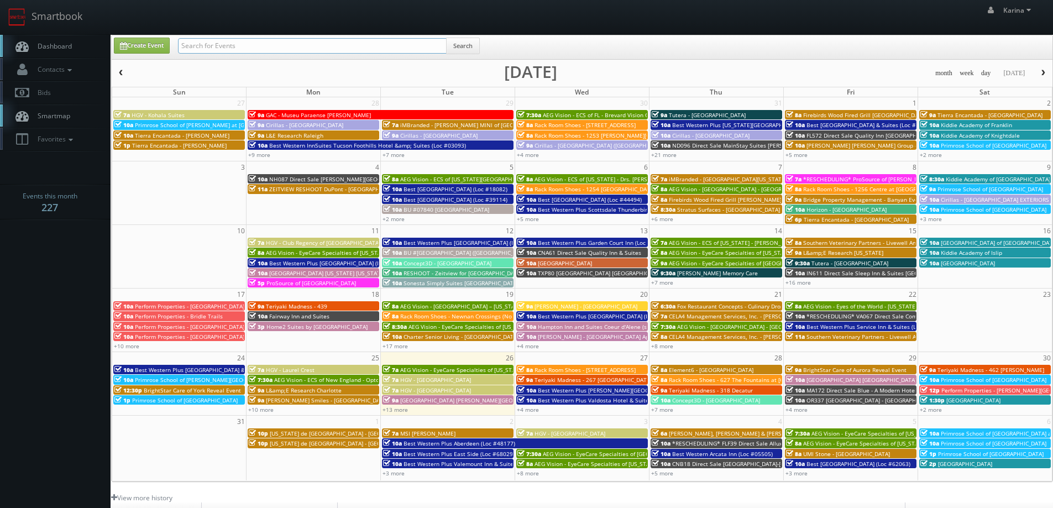
click at [287, 47] on input "text" at bounding box center [312, 45] width 269 height 15
type input "jim rector"
click at [472, 44] on button "Search" at bounding box center [463, 46] width 34 height 17
click at [815, 263] on span "Tutera - [GEOGRAPHIC_DATA]" at bounding box center [850, 263] width 77 height 8
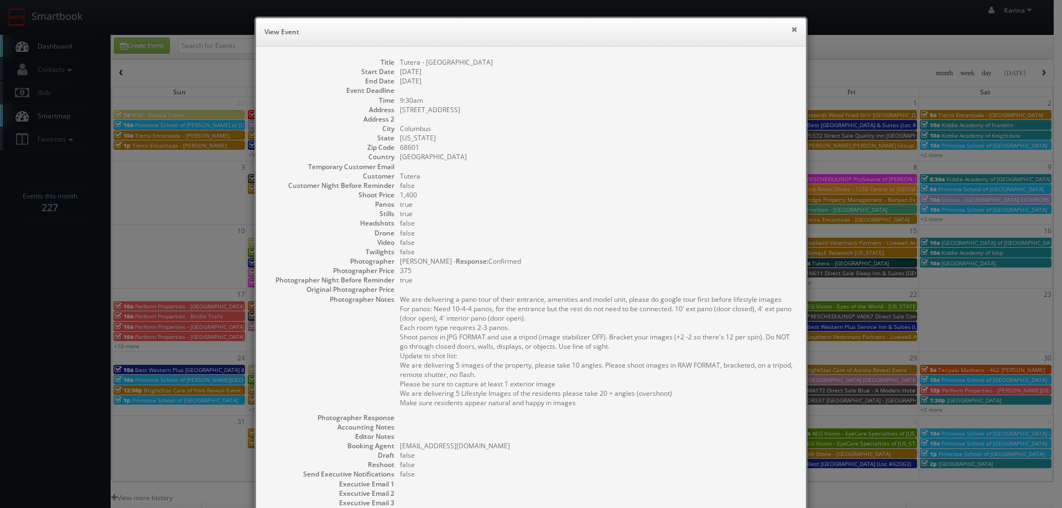
click at [791, 29] on button "×" at bounding box center [794, 29] width 7 height 8
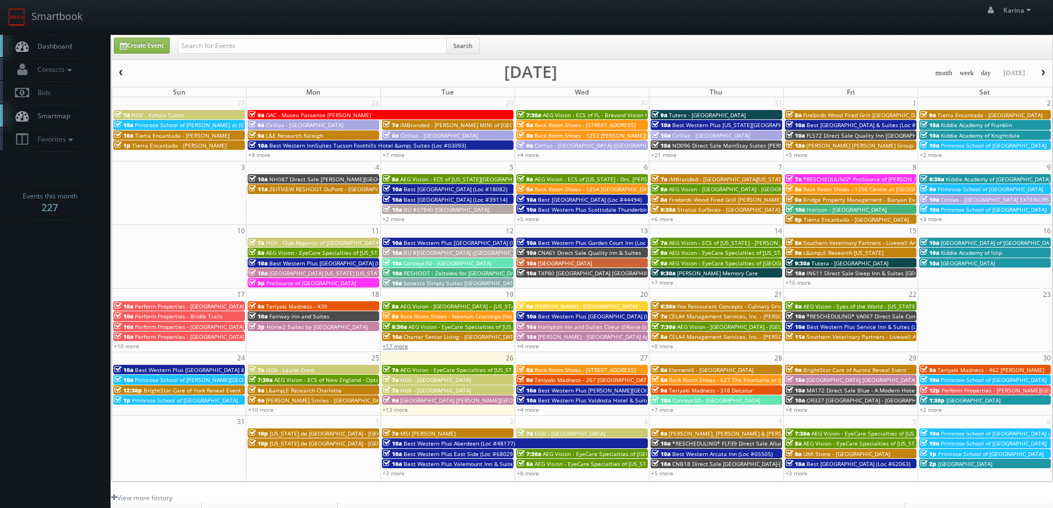
click at [394, 347] on link "+17 more" at bounding box center [395, 346] width 25 height 8
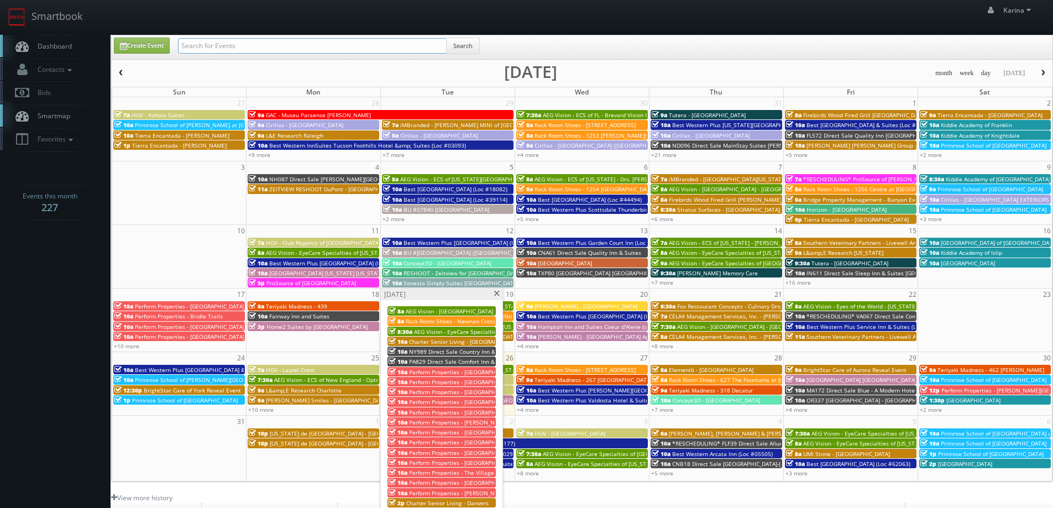
click at [215, 41] on input "text" at bounding box center [312, 45] width 269 height 15
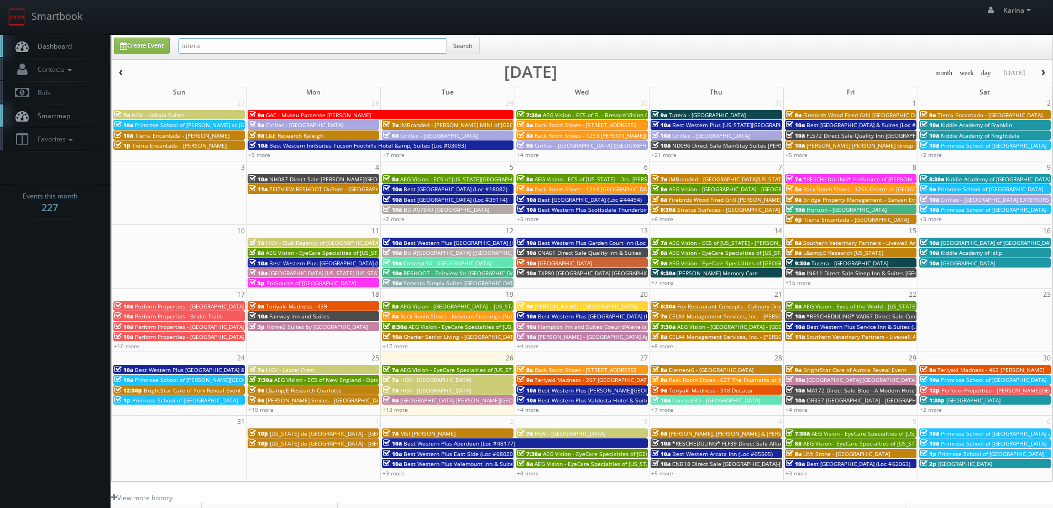
type input "tutera"
click at [220, 48] on input "tutera" at bounding box center [312, 45] width 269 height 15
click at [452, 46] on button "Search" at bounding box center [463, 46] width 34 height 17
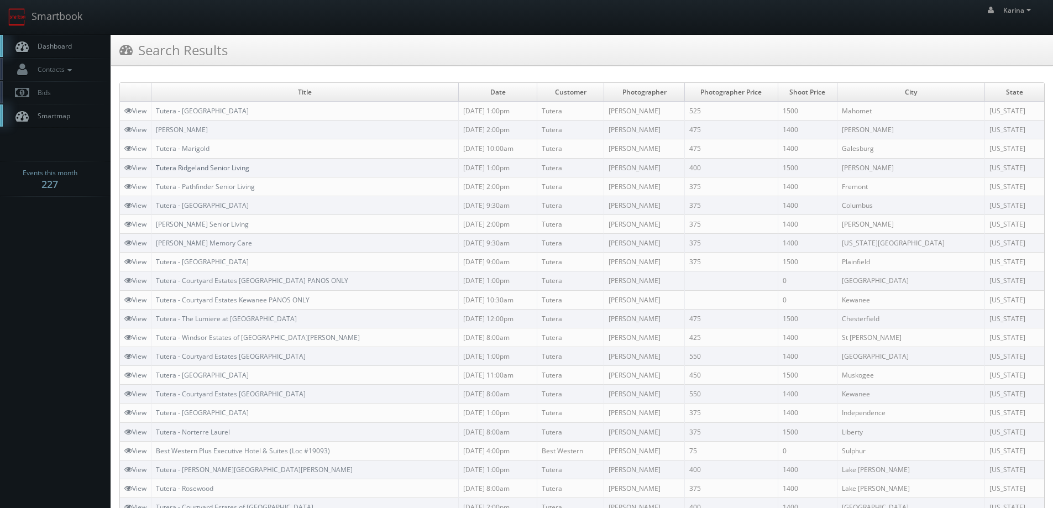
click at [228, 170] on link "Tutera Ridgeland Senior Living" at bounding box center [202, 167] width 93 height 9
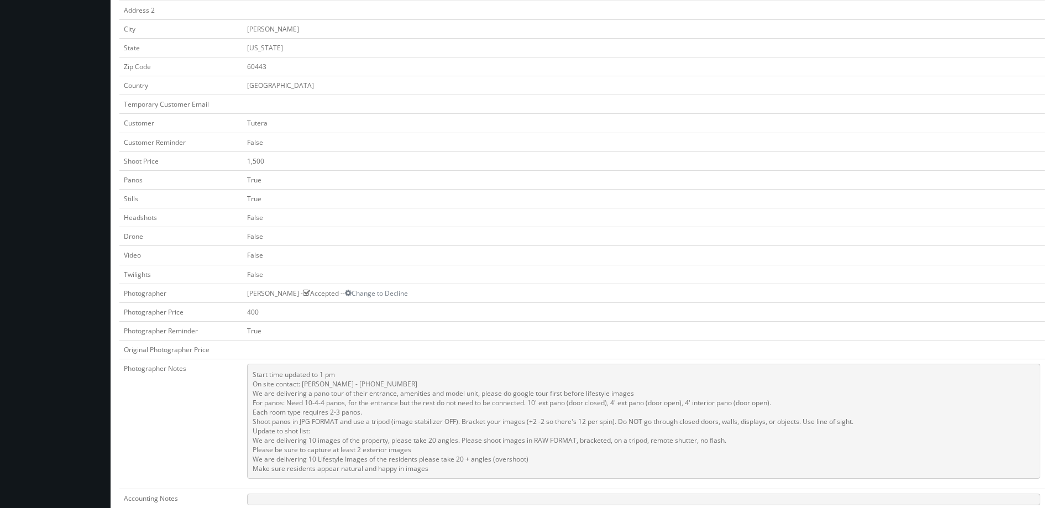
scroll to position [332, 0]
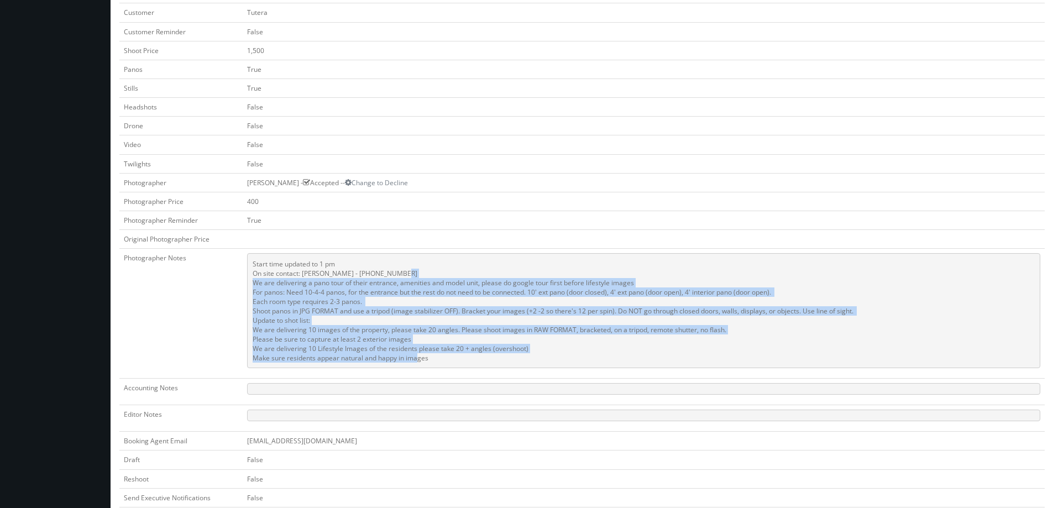
drag, startPoint x: 436, startPoint y: 357, endPoint x: 245, endPoint y: 286, distance: 202.9
click at [245, 286] on td "Start time updated to 1 pm On site contact: [PERSON_NAME] - [PHONE_NUMBER] We a…" at bounding box center [644, 314] width 802 height 130
copy pre "We are delivering a pano tour of their entrance, amenities and model unit, plea…"
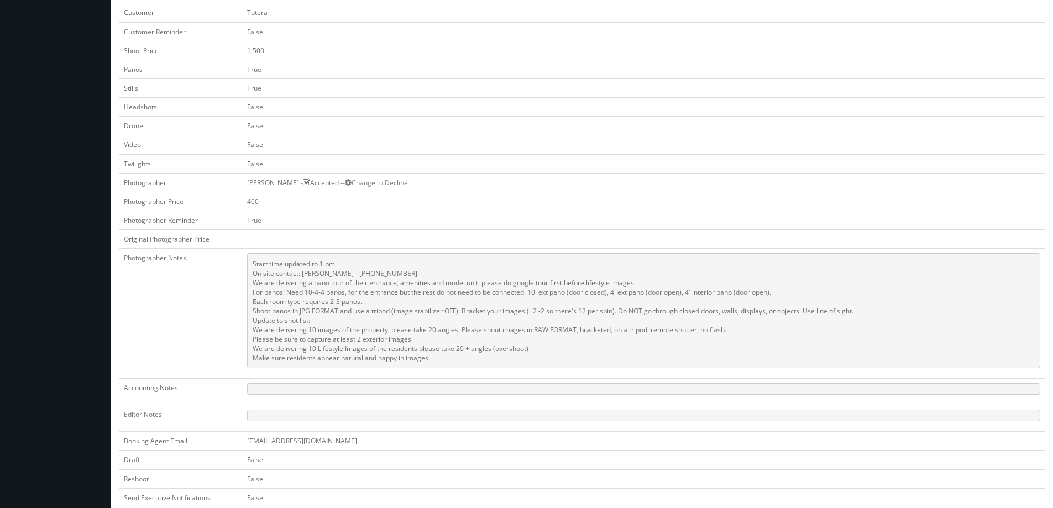
click at [502, 240] on td at bounding box center [644, 239] width 802 height 19
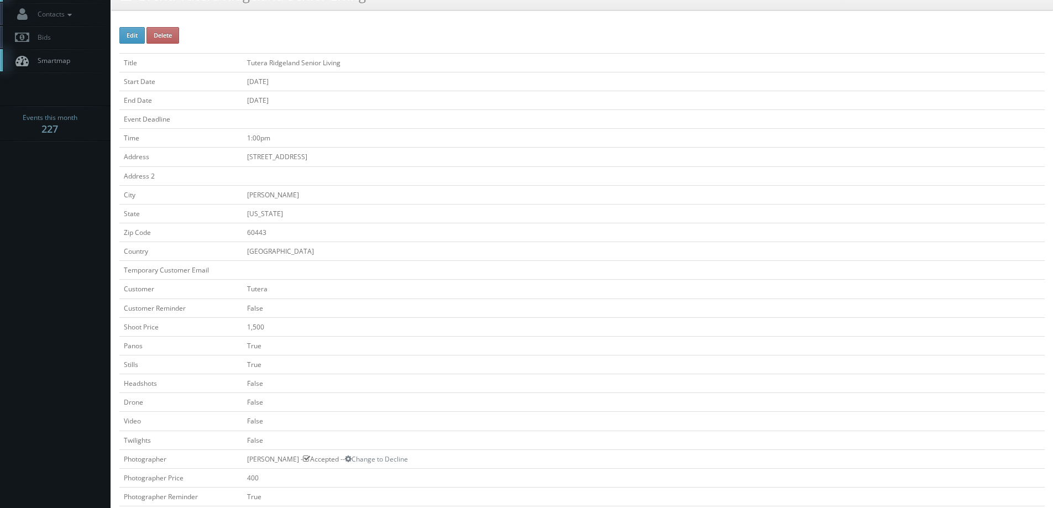
scroll to position [0, 0]
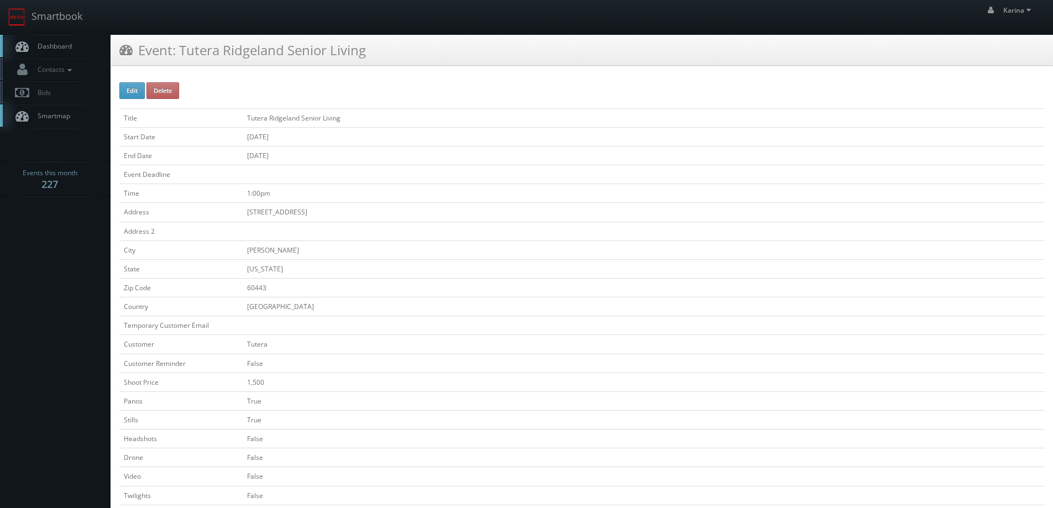
click at [40, 39] on link "Dashboard" at bounding box center [55, 46] width 111 height 23
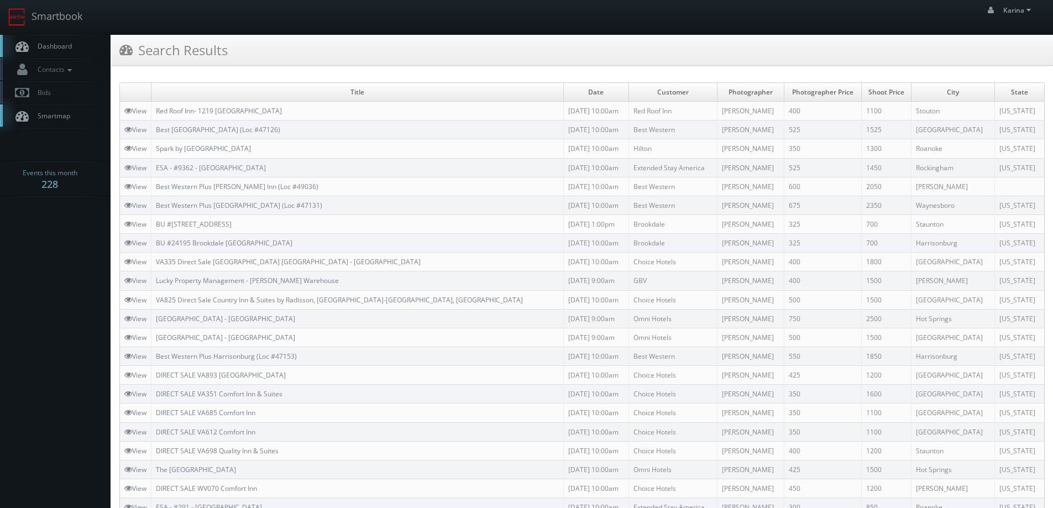
click at [61, 46] on span "Dashboard" at bounding box center [52, 45] width 40 height 9
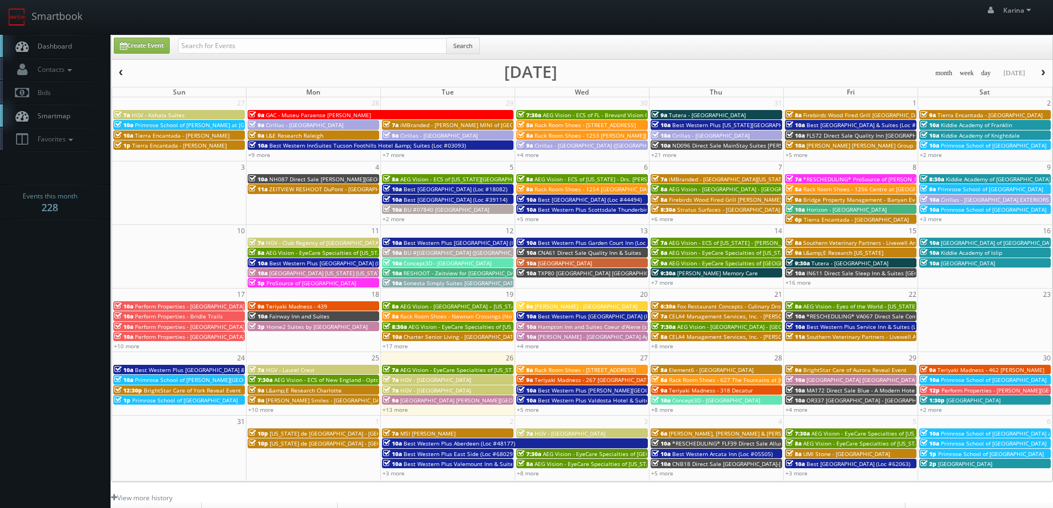
click at [1039, 72] on span "button" at bounding box center [1043, 73] width 8 height 7
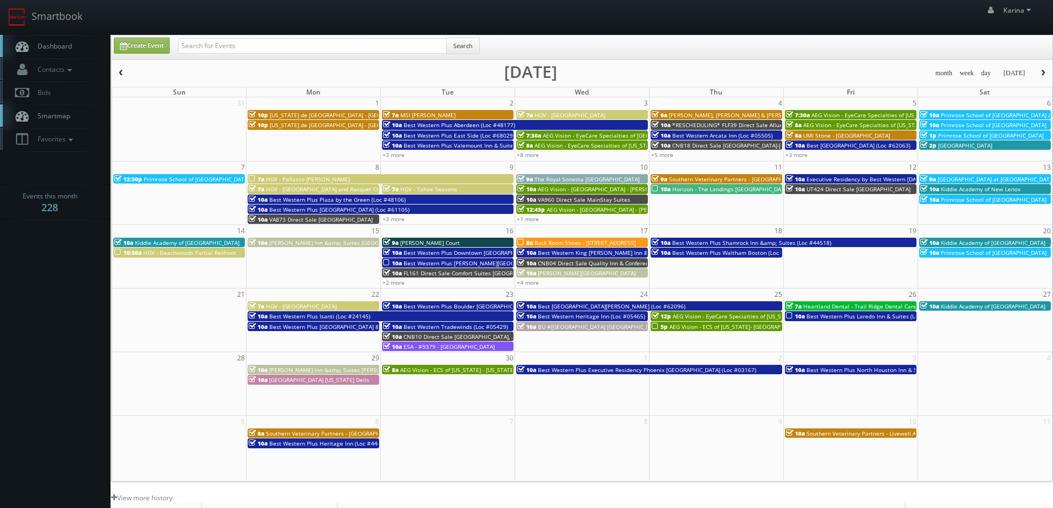
click at [44, 47] on span "Dashboard" at bounding box center [52, 45] width 40 height 9
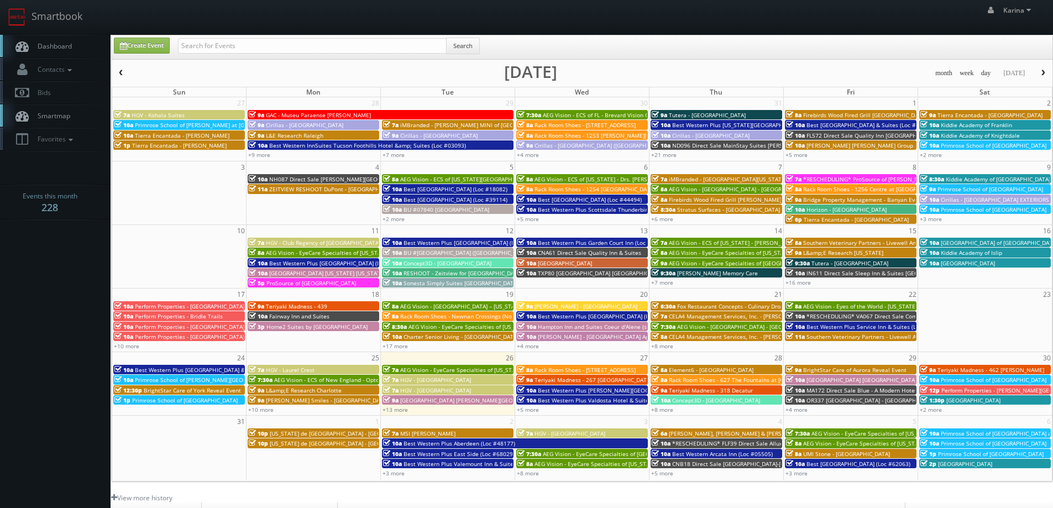
click at [75, 49] on link "Dashboard" at bounding box center [55, 46] width 111 height 23
click at [58, 42] on span "Dashboard" at bounding box center [52, 45] width 40 height 9
click at [1045, 68] on button "button" at bounding box center [1043, 73] width 19 height 14
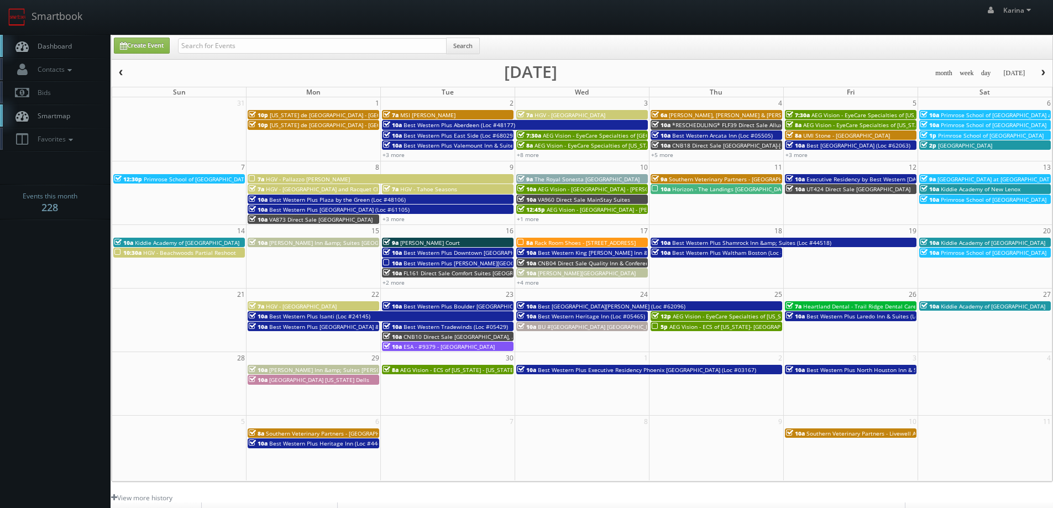
click at [61, 41] on link "Dashboard" at bounding box center [55, 46] width 111 height 23
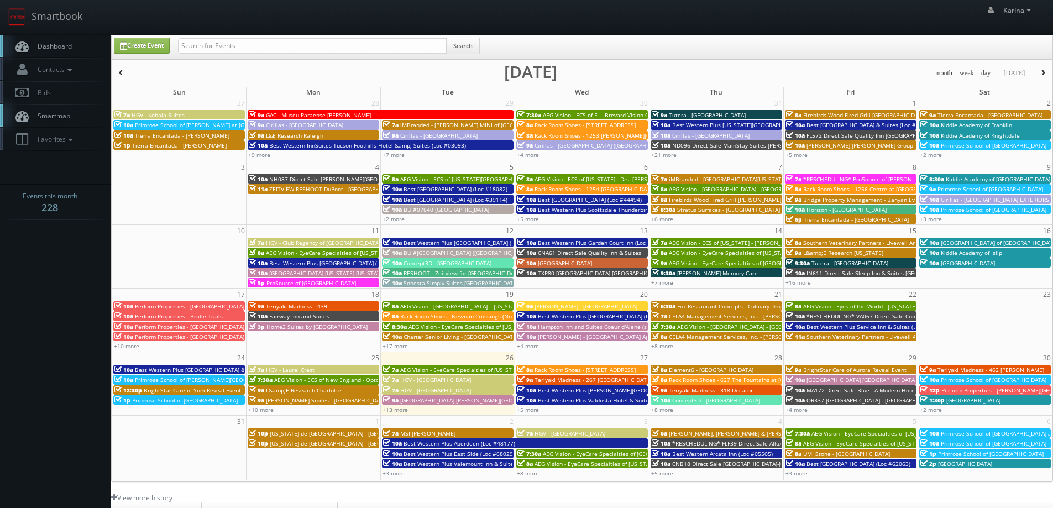
click at [35, 304] on body "Smartbook Toggle Side Navigation Toggle Top Navigation [PERSON_NAME] [PERSON_NA…" at bounding box center [526, 354] width 1053 height 709
click at [50, 52] on link "Dashboard" at bounding box center [55, 46] width 111 height 23
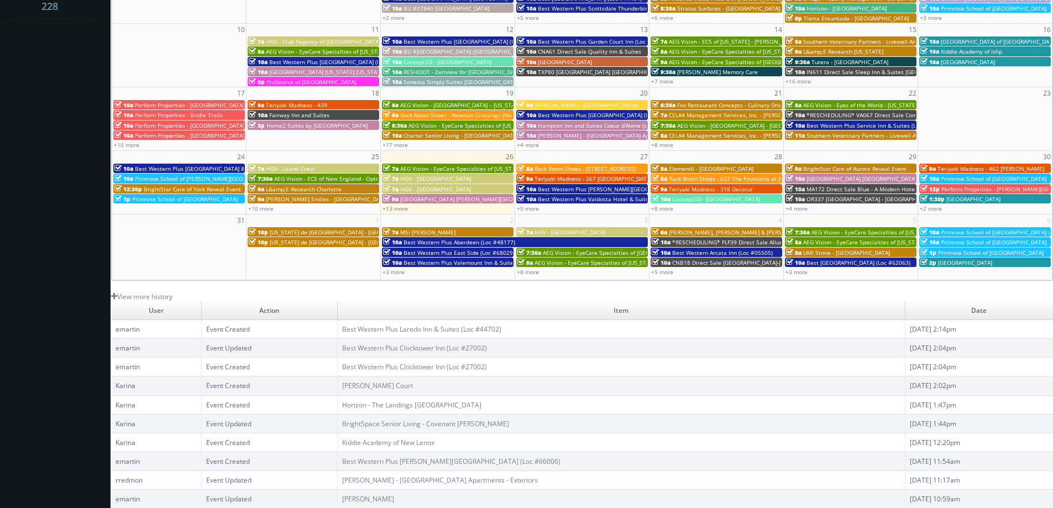
click at [64, 290] on body "Smartbook Toggle Side Navigation Toggle Top Navigation [PERSON_NAME] [PERSON_NA…" at bounding box center [526, 153] width 1053 height 709
click at [105, 294] on body "Smartbook Toggle Side Navigation Toggle Top Navigation [PERSON_NAME] [PERSON_NA…" at bounding box center [526, 153] width 1053 height 709
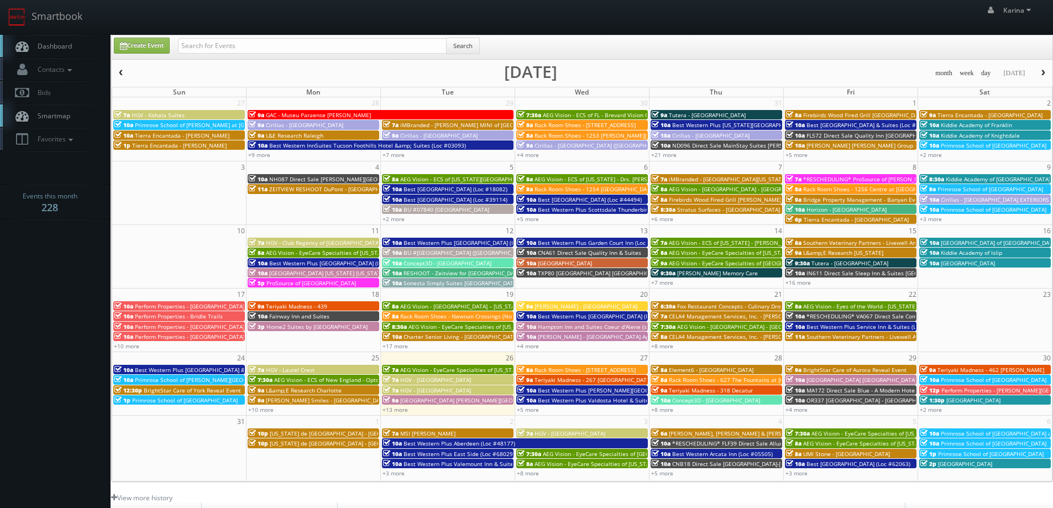
click at [60, 45] on span "Dashboard" at bounding box center [52, 45] width 40 height 9
click at [221, 44] on input "text" at bounding box center [312, 45] width 269 height 15
type input "hartford"
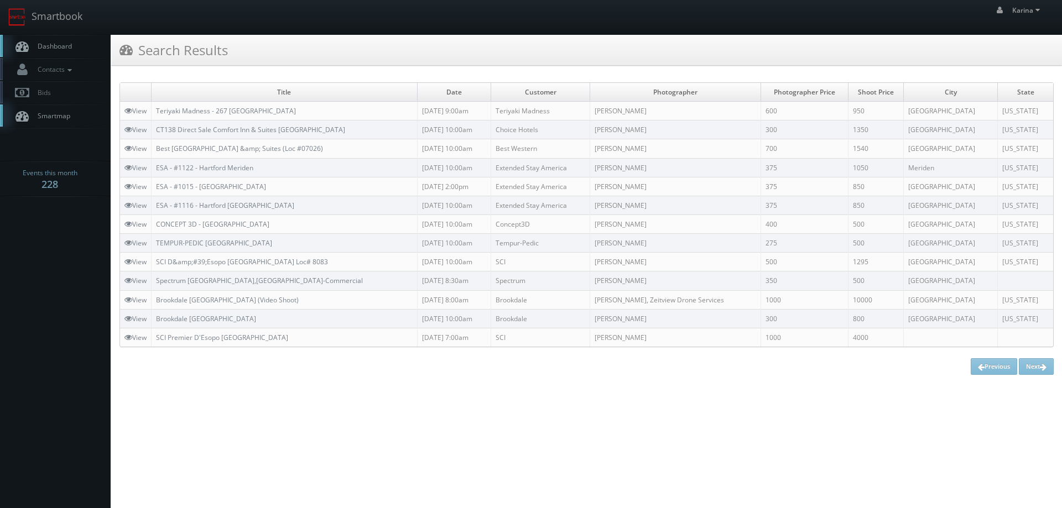
click at [57, 48] on span "Dashboard" at bounding box center [52, 45] width 40 height 9
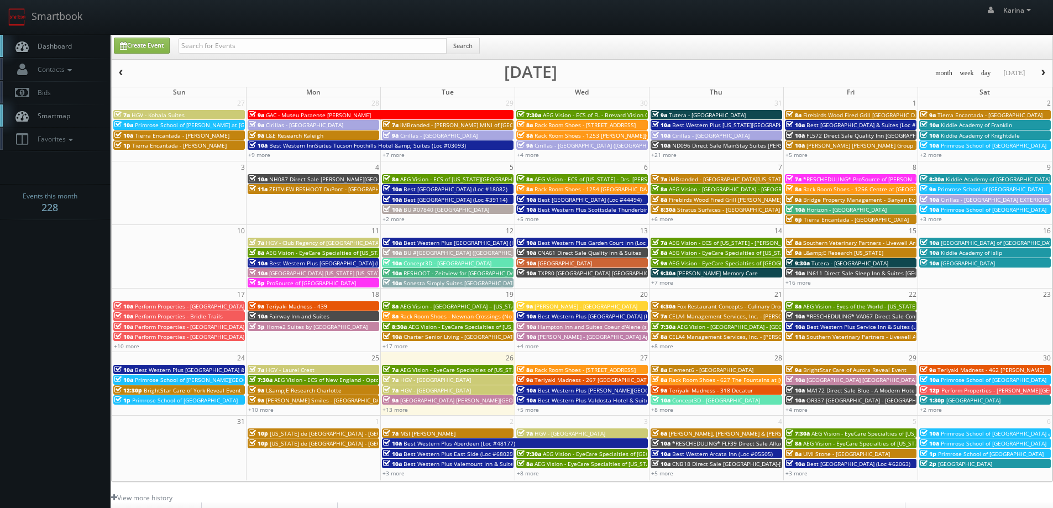
scroll to position [55, 0]
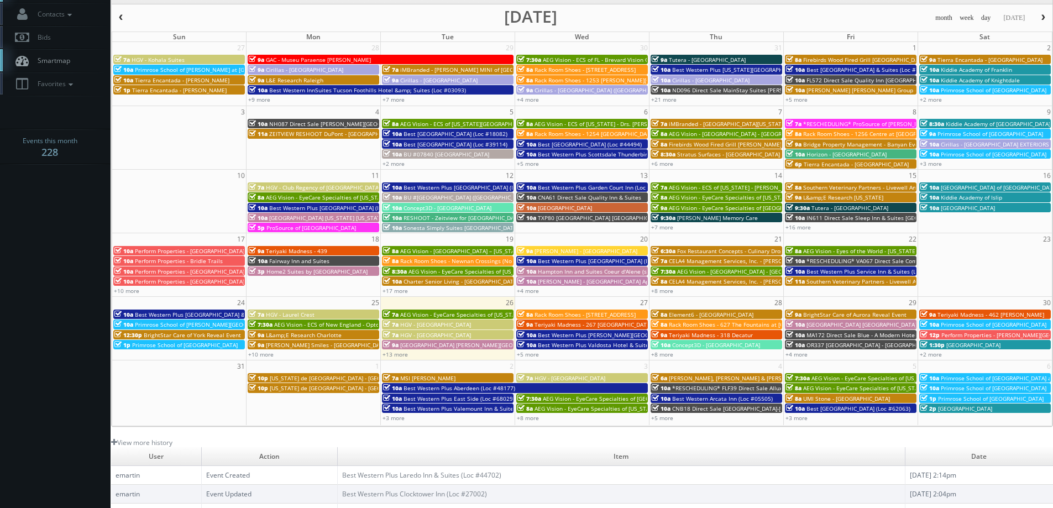
click at [75, 197] on body "Smartbook Toggle Side Navigation Toggle Top Navigation [PERSON_NAME] [PERSON_NA…" at bounding box center [526, 299] width 1053 height 709
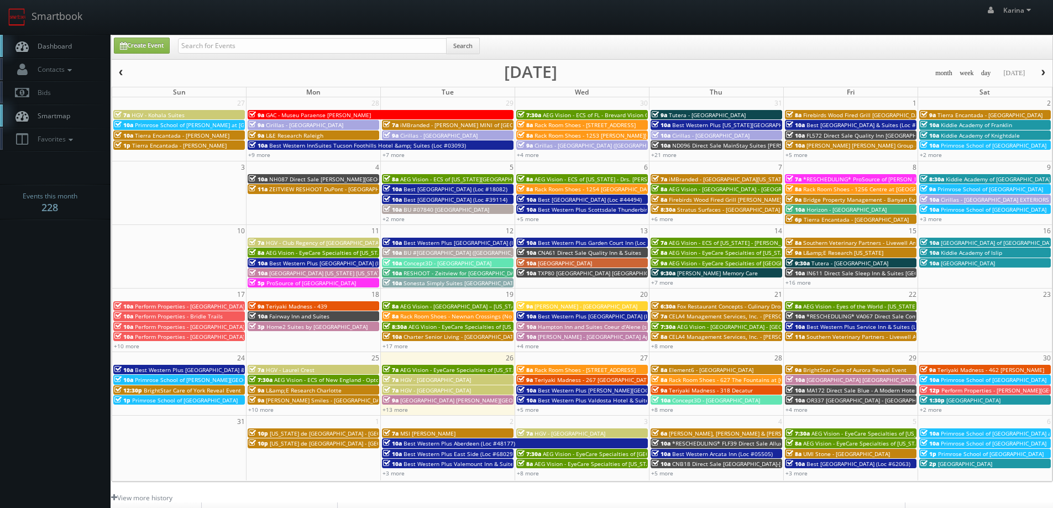
click at [61, 50] on span "Dashboard" at bounding box center [52, 45] width 40 height 9
click at [60, 297] on body "Smartbook Toggle Side Navigation Toggle Top Navigation [PERSON_NAME] [PERSON_NA…" at bounding box center [526, 354] width 1053 height 709
click at [59, 46] on span "Dashboard" at bounding box center [52, 45] width 40 height 9
click at [49, 48] on span "Dashboard" at bounding box center [52, 45] width 40 height 9
click at [58, 46] on span "Dashboard" at bounding box center [52, 45] width 40 height 9
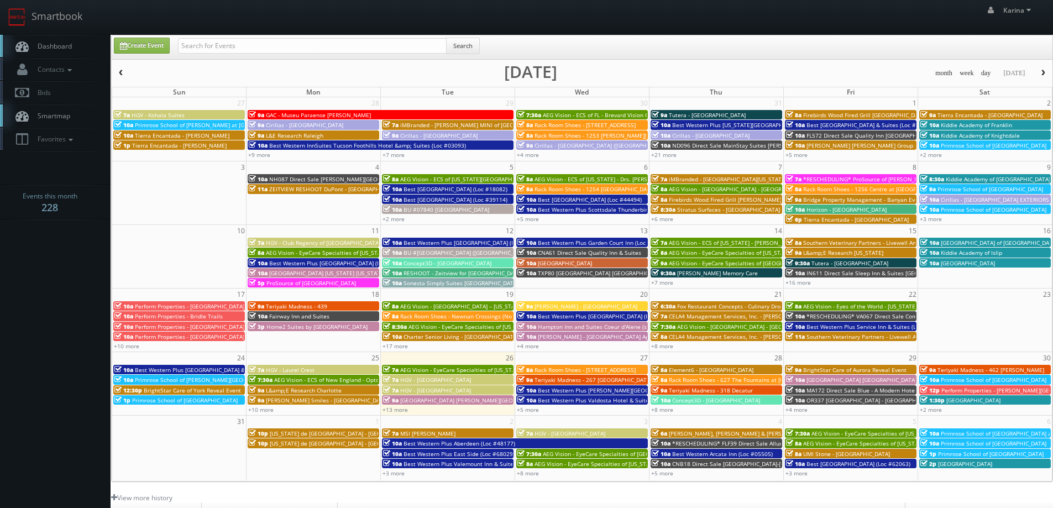
scroll to position [201, 0]
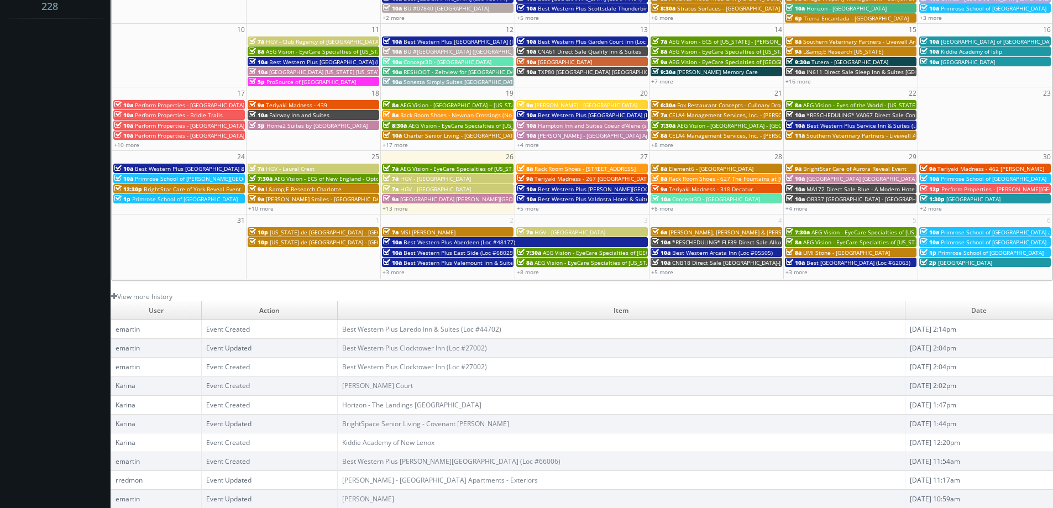
click at [112, 269] on td "27 28 29 30 31 1 2 7a HGV - Kohala Suites 9a GAC - Museu Paraense Emilio Goeldi…" at bounding box center [582, 88] width 940 height 384
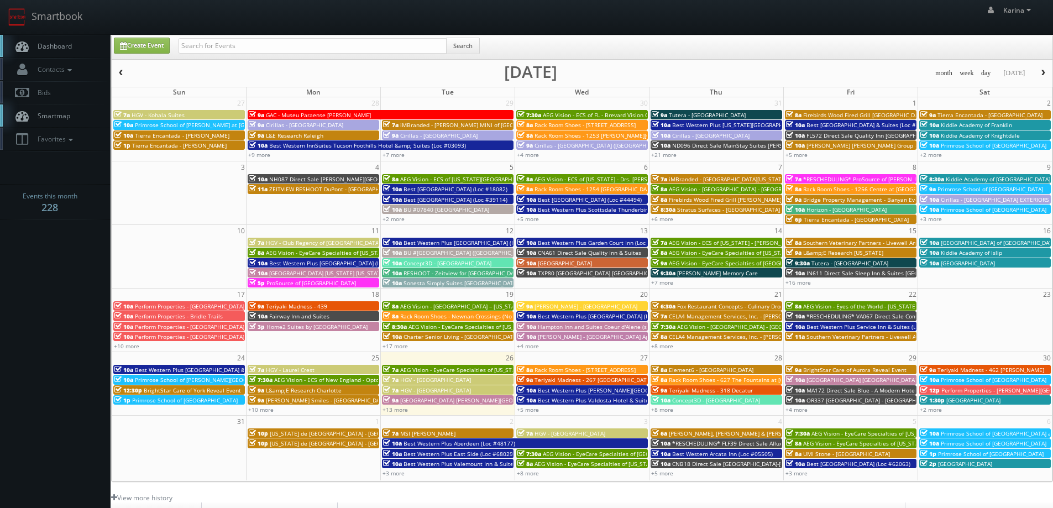
click at [1042, 69] on button "button" at bounding box center [1043, 73] width 19 height 14
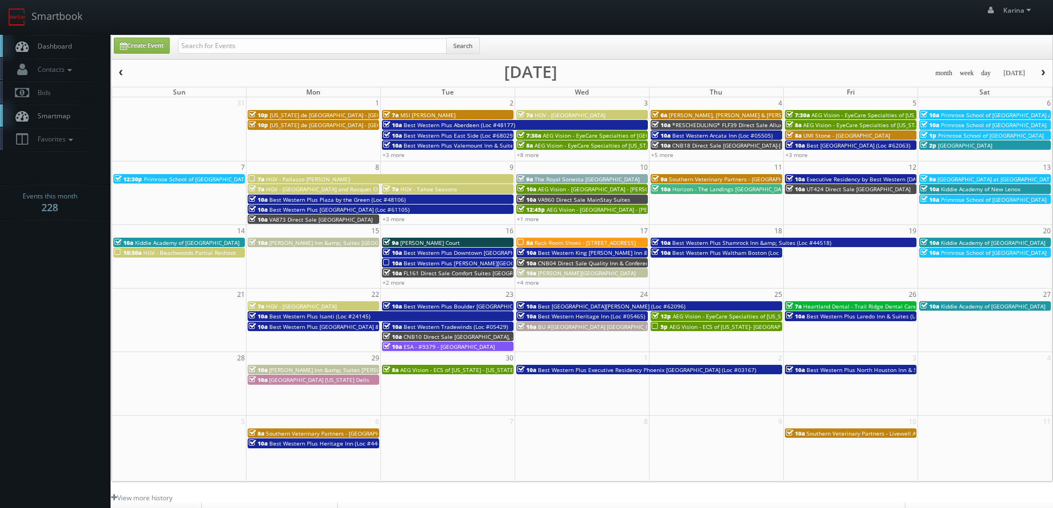
click at [65, 45] on span "Dashboard" at bounding box center [52, 45] width 40 height 9
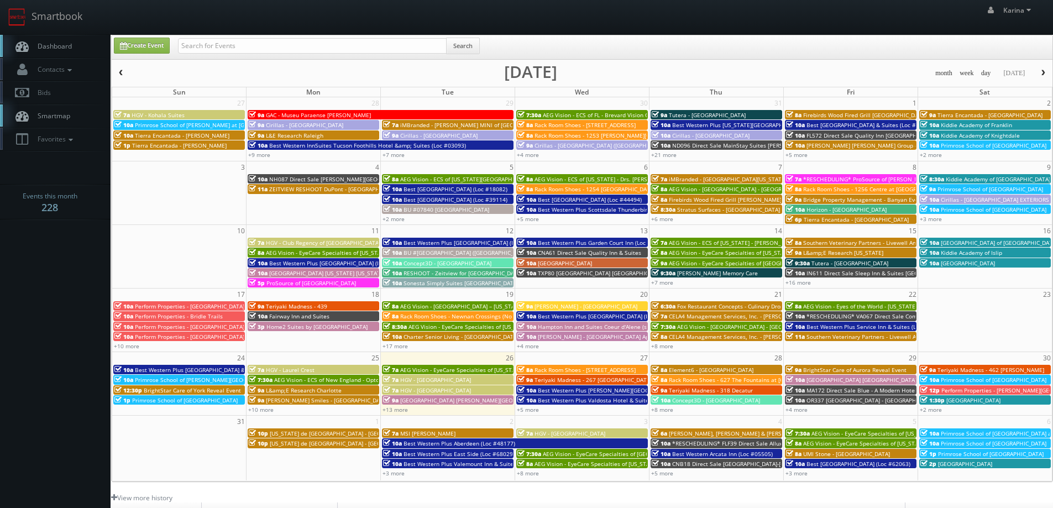
click at [51, 53] on link "Dashboard" at bounding box center [55, 46] width 111 height 23
click at [43, 46] on span "Dashboard" at bounding box center [52, 45] width 40 height 9
click at [55, 44] on span "Dashboard" at bounding box center [52, 45] width 40 height 9
click at [1046, 71] on span "button" at bounding box center [1043, 73] width 8 height 7
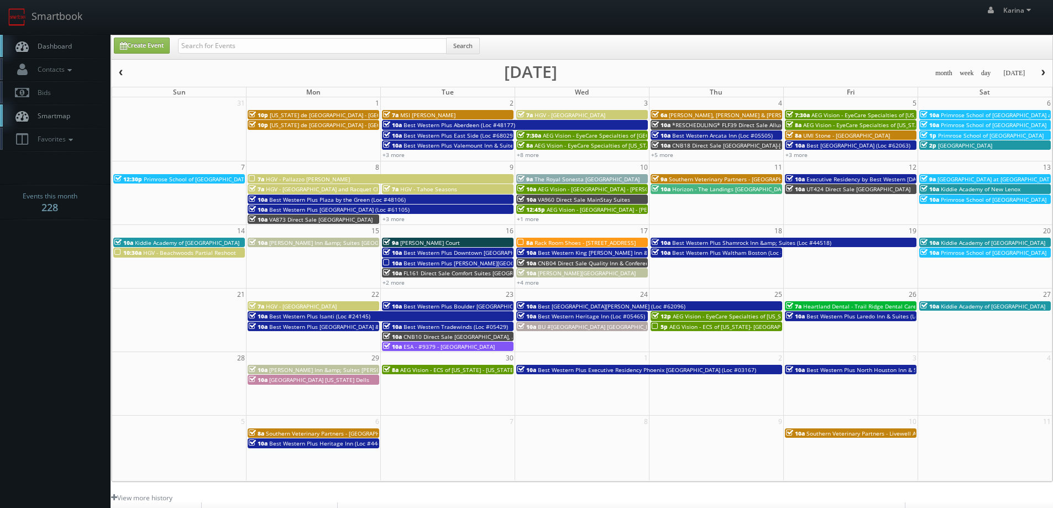
click at [52, 48] on span "Dashboard" at bounding box center [52, 45] width 40 height 9
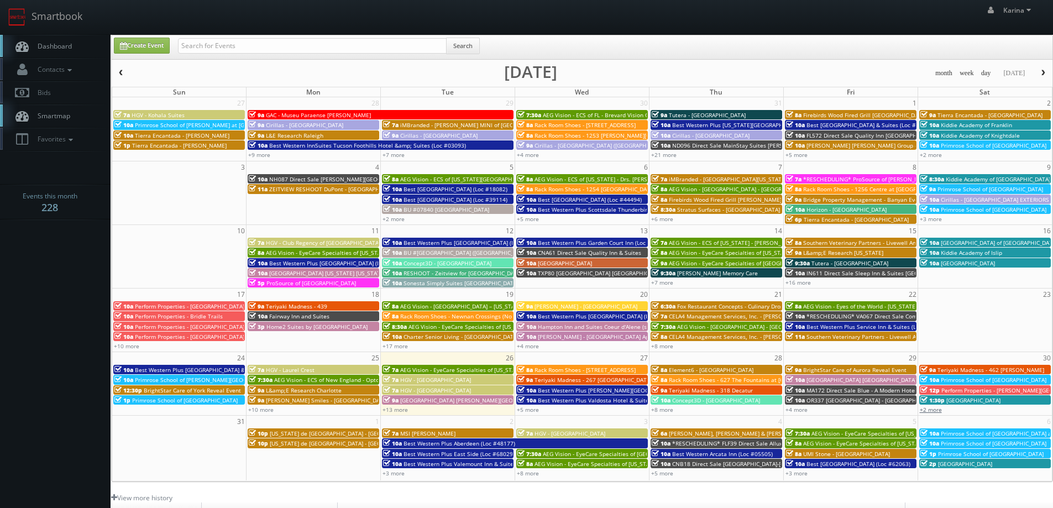
click at [937, 411] on link "+2 more" at bounding box center [931, 410] width 22 height 8
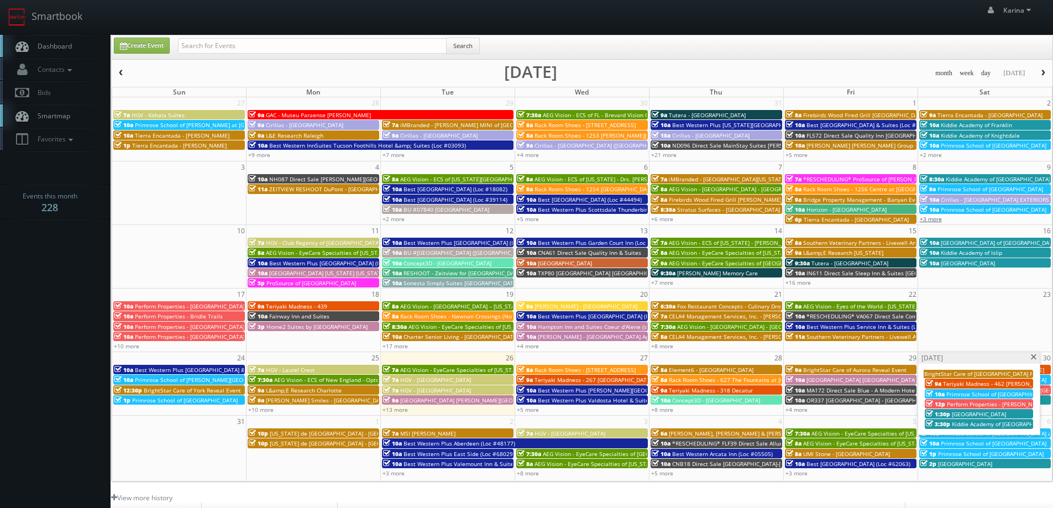
click at [933, 219] on link "+3 more" at bounding box center [931, 219] width 22 height 8
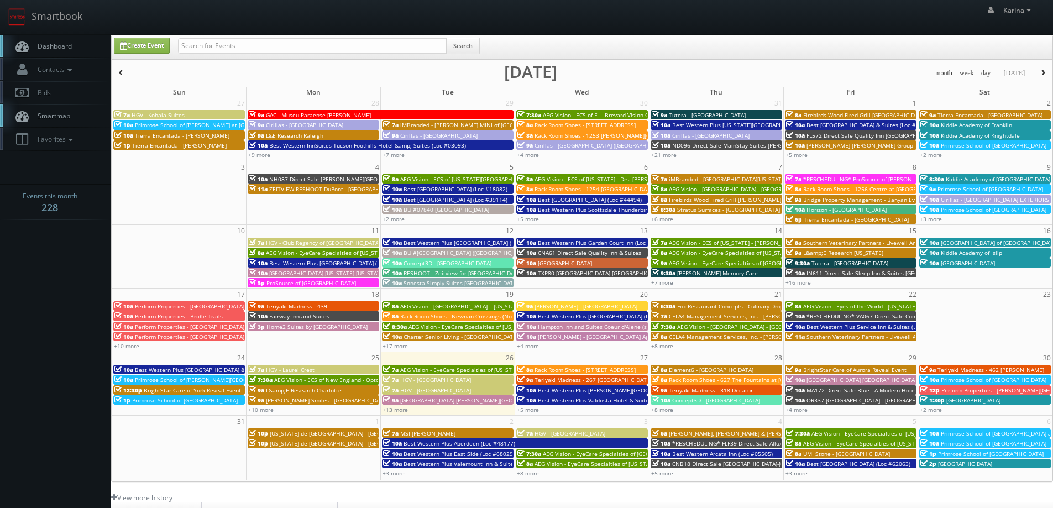
click at [964, 317] on td at bounding box center [985, 325] width 134 height 50
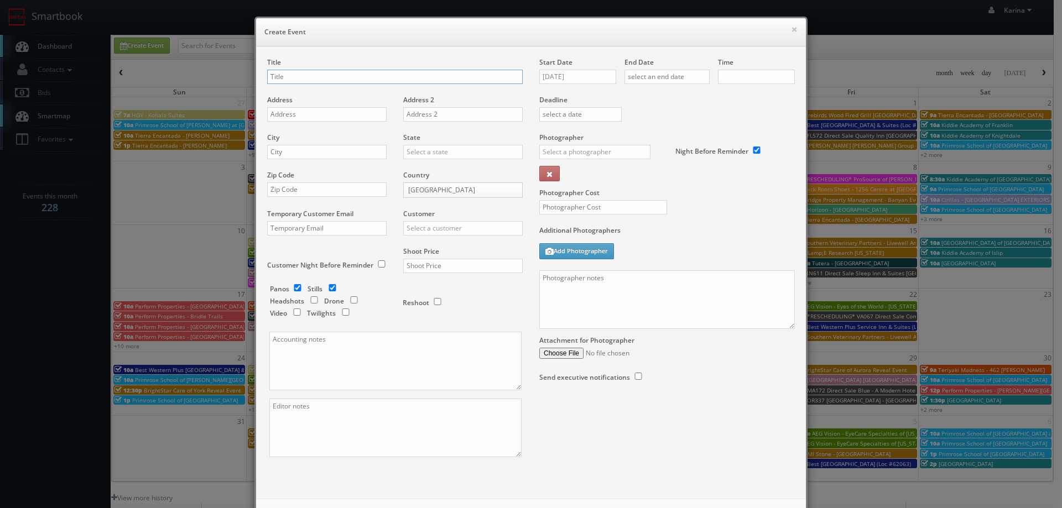
checkbox input "true"
type input "10:00am"
checkbox input "true"
click at [791, 28] on button "×" at bounding box center [794, 29] width 7 height 8
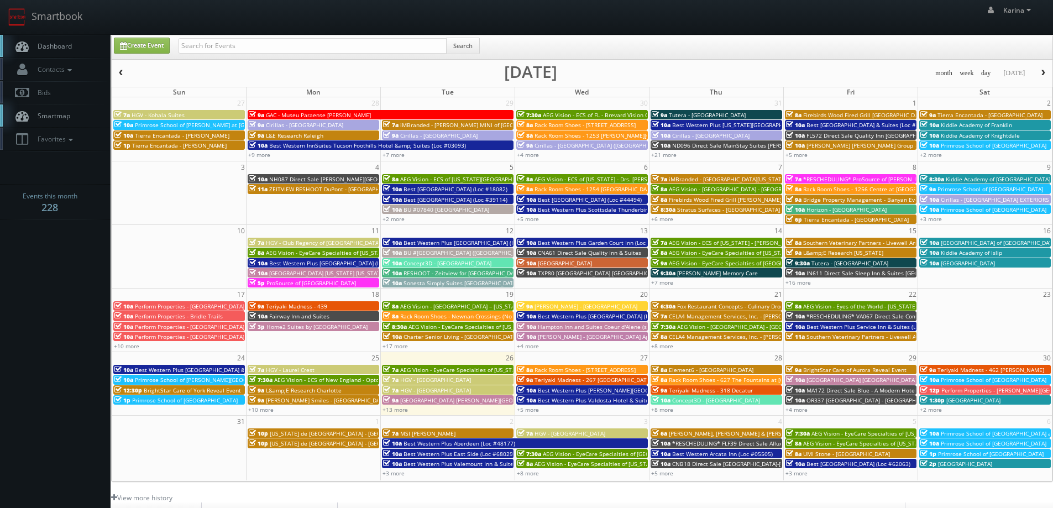
click at [81, 266] on body "Smartbook Toggle Side Navigation Toggle Top Navigation Karina Karina Profile Lo…" at bounding box center [526, 354] width 1053 height 709
click at [49, 51] on link "Dashboard" at bounding box center [55, 46] width 111 height 23
click at [57, 44] on span "Dashboard" at bounding box center [52, 45] width 40 height 9
click at [61, 49] on span "Dashboard" at bounding box center [52, 45] width 40 height 9
click at [398, 410] on link "+13 more" at bounding box center [395, 410] width 25 height 8
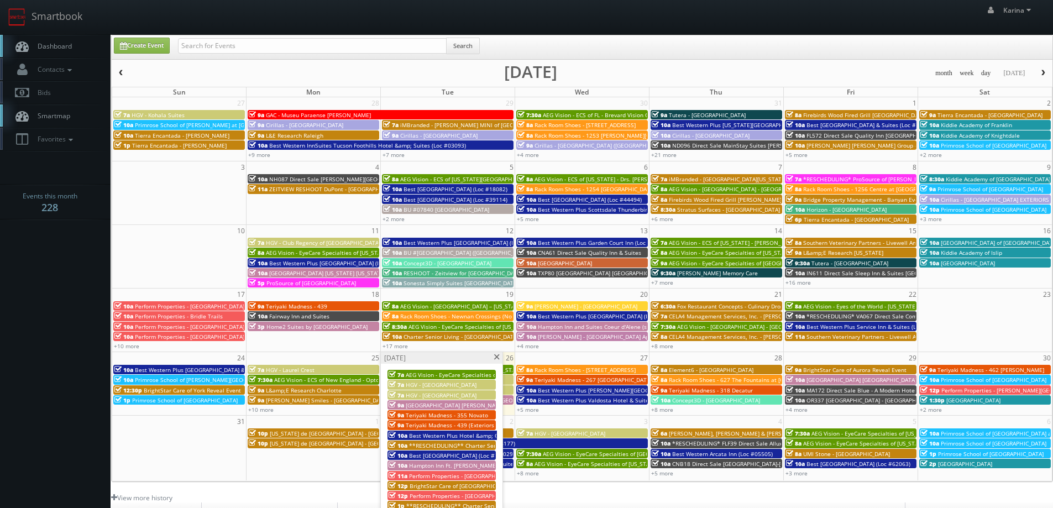
click at [441, 413] on span "Teriyaki Madness - 355 Novato" at bounding box center [447, 415] width 82 height 8
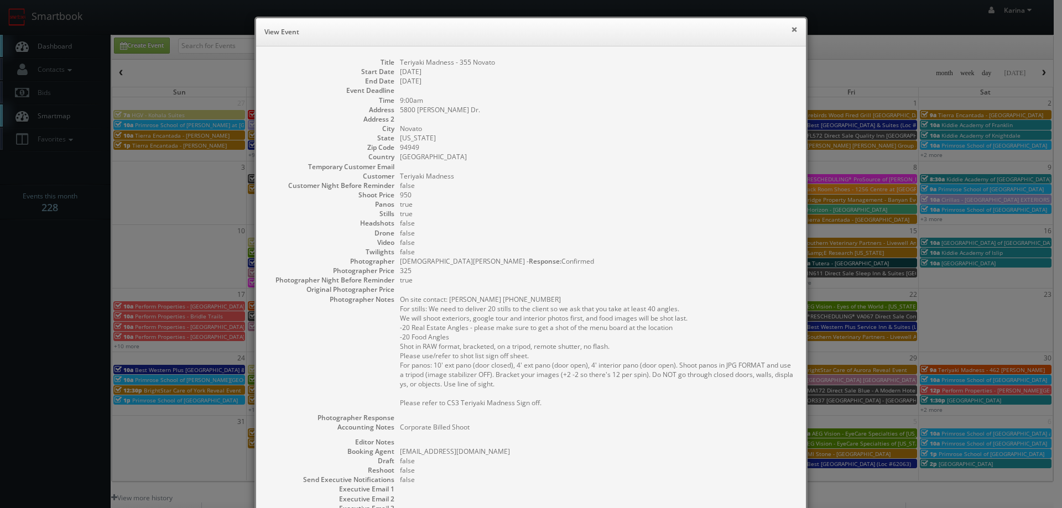
click at [791, 29] on button "×" at bounding box center [794, 29] width 7 height 8
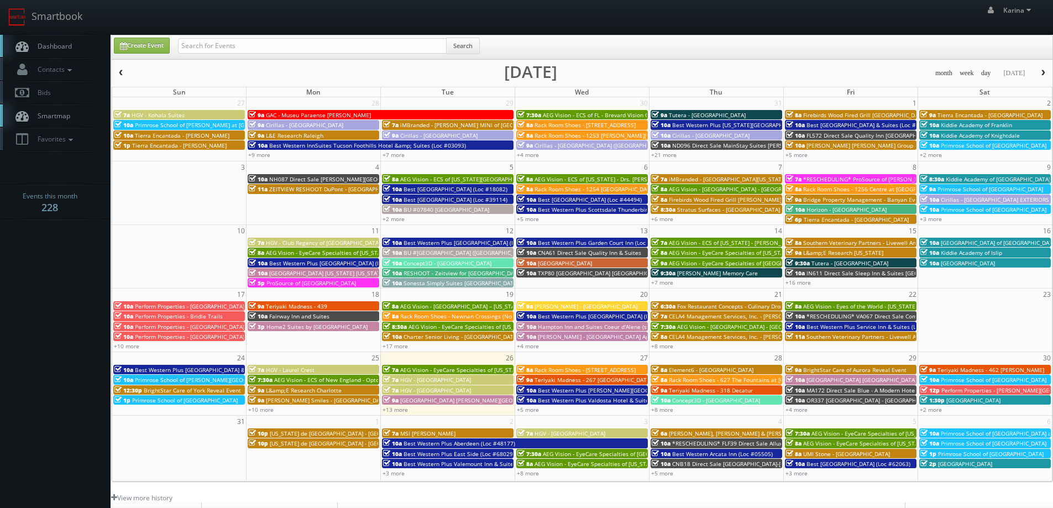
click at [45, 43] on span "Dashboard" at bounding box center [52, 45] width 40 height 9
click at [65, 46] on span "Dashboard" at bounding box center [52, 45] width 40 height 9
click at [58, 299] on body "Smartbook Toggle Side Navigation Toggle Top Navigation Karina Karina Profile Lo…" at bounding box center [526, 354] width 1053 height 709
click at [69, 45] on span "Dashboard" at bounding box center [52, 45] width 40 height 9
click at [195, 40] on input "text" at bounding box center [312, 45] width 269 height 15
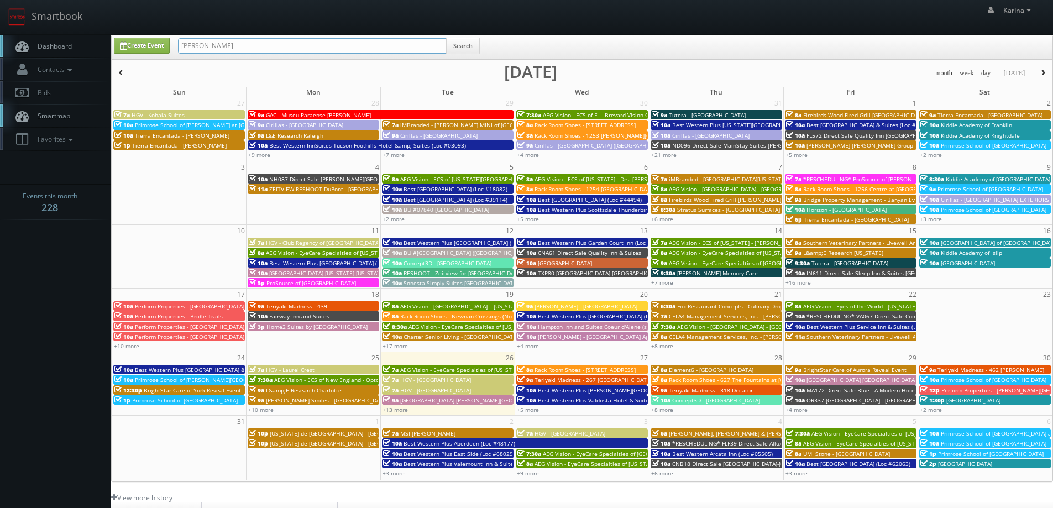
type input "saunders"
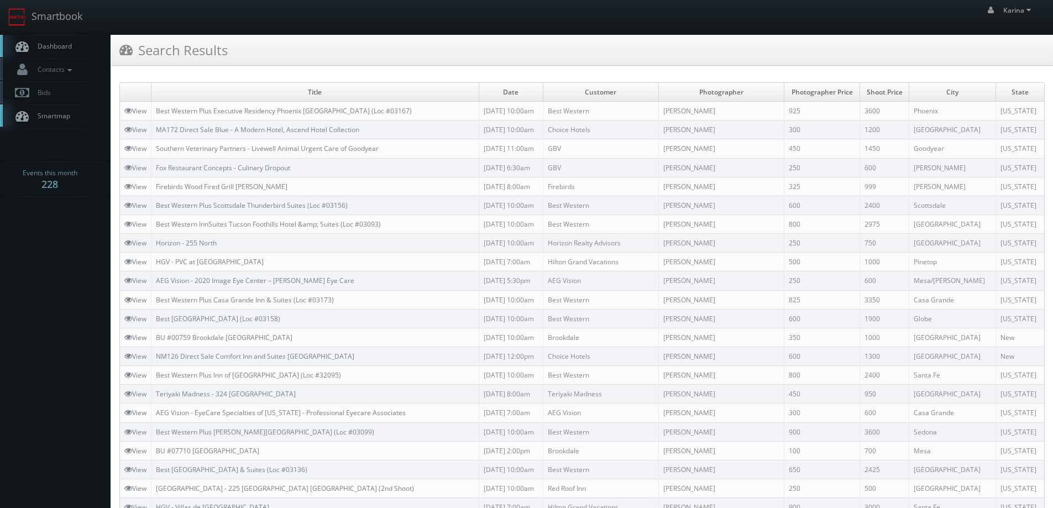
click at [43, 39] on link "Dashboard" at bounding box center [55, 46] width 111 height 23
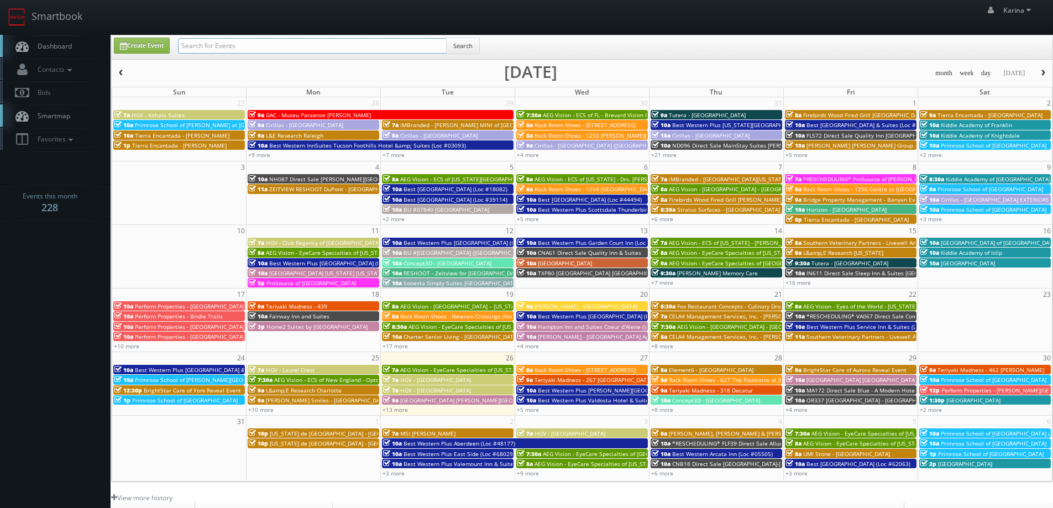
click at [196, 46] on input "text" at bounding box center [312, 45] width 269 height 15
type input "saunders"
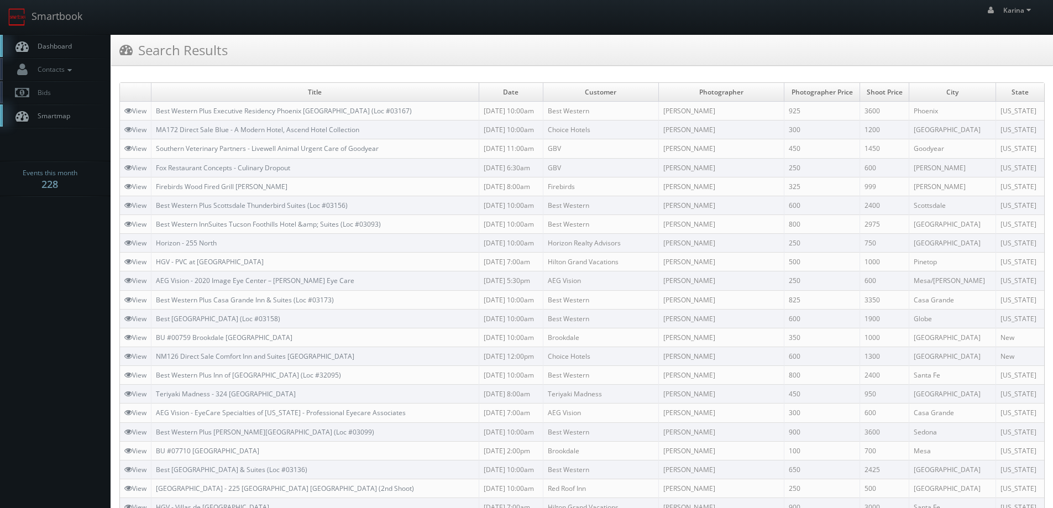
click at [69, 44] on span "Dashboard" at bounding box center [52, 45] width 40 height 9
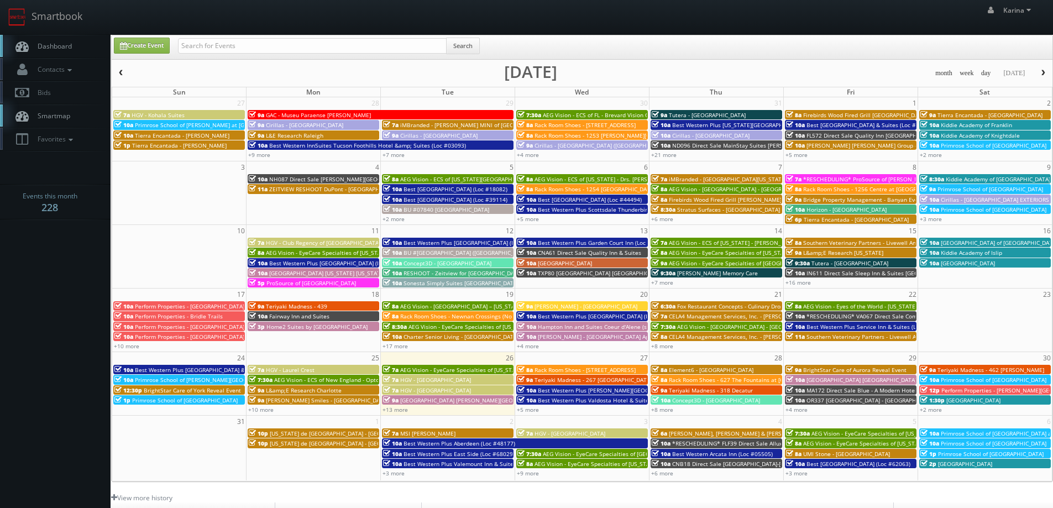
click at [1042, 68] on button "button" at bounding box center [1043, 73] width 19 height 14
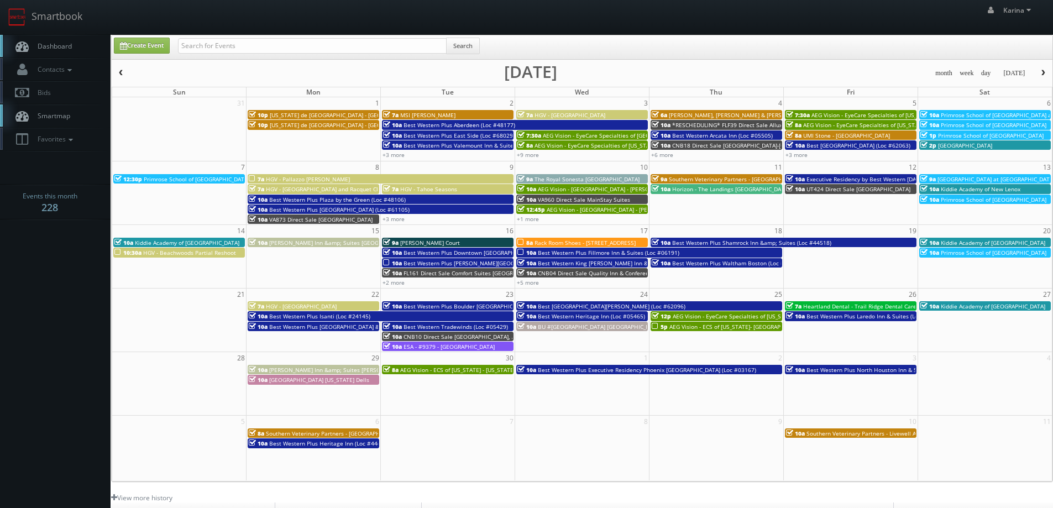
click at [736, 177] on span "Southern Veterinary Partners - Livewell Animal Hospital of St. Anthony" at bounding box center [759, 179] width 181 height 8
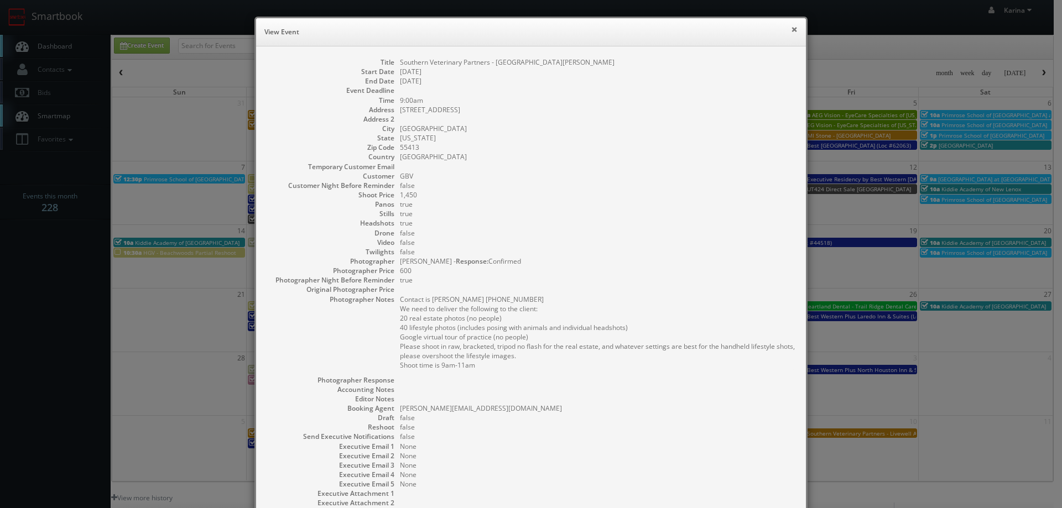
click at [792, 29] on button "×" at bounding box center [794, 29] width 7 height 8
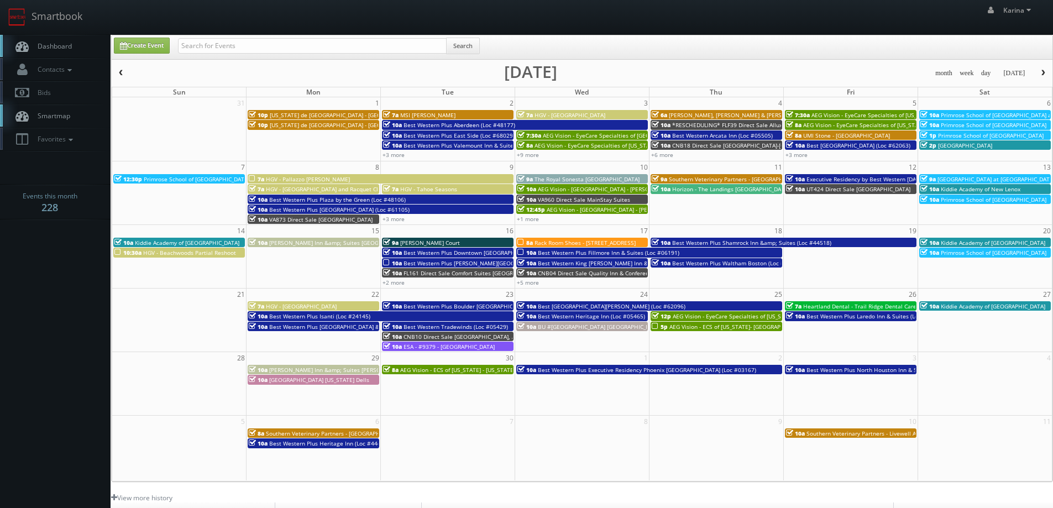
click at [58, 45] on span "Dashboard" at bounding box center [52, 45] width 40 height 9
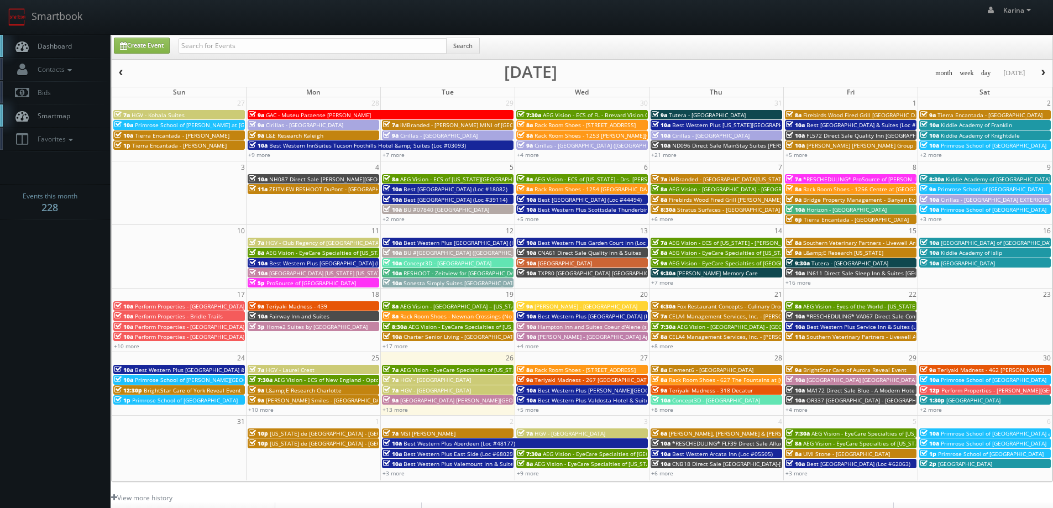
click at [66, 301] on body "Smartbook Toggle Side Navigation Toggle Top Navigation Karina Karina Profile Lo…" at bounding box center [526, 354] width 1053 height 709
click at [57, 40] on link "Dashboard" at bounding box center [55, 46] width 111 height 23
